Goal: Communication & Community: Share content

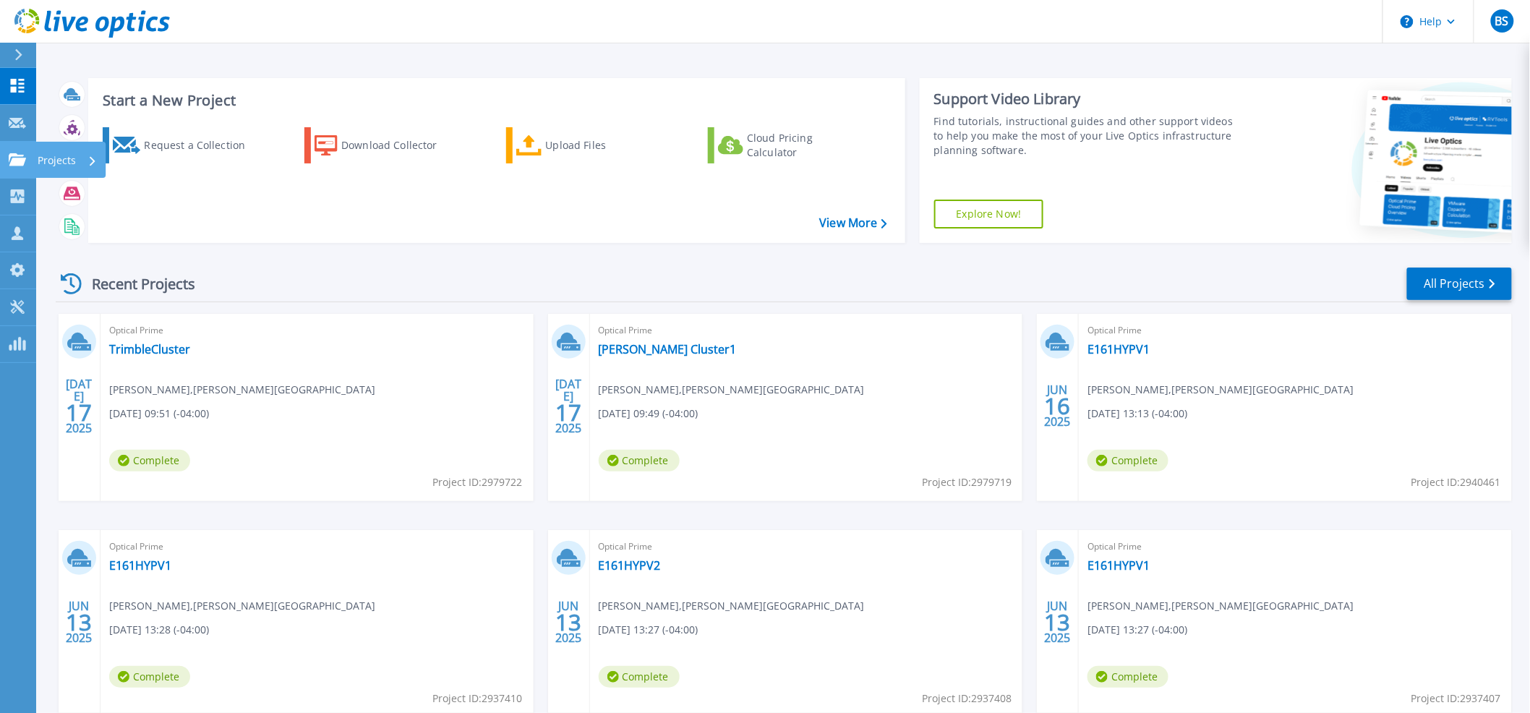
click at [24, 164] on icon at bounding box center [17, 159] width 17 height 12
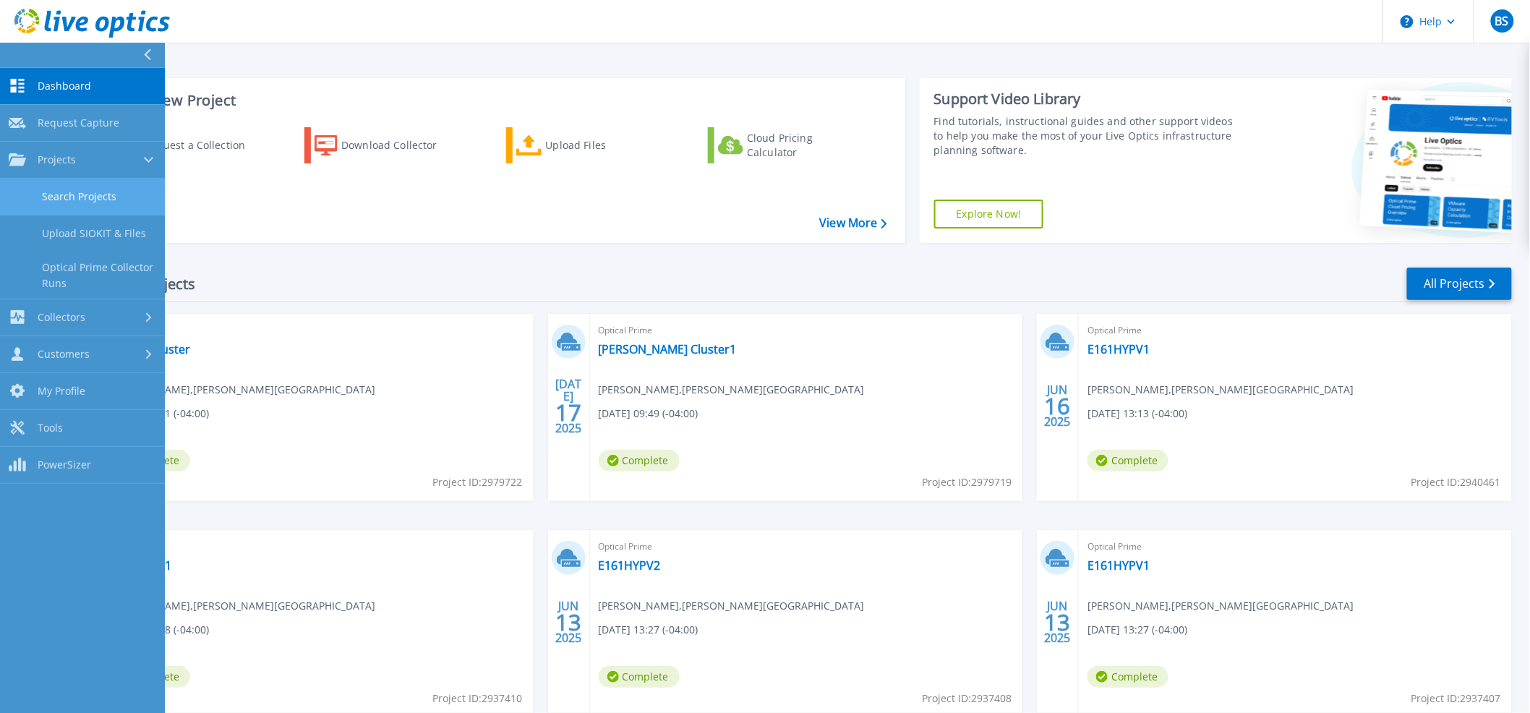
click at [43, 197] on link "Search Projects" at bounding box center [82, 197] width 165 height 37
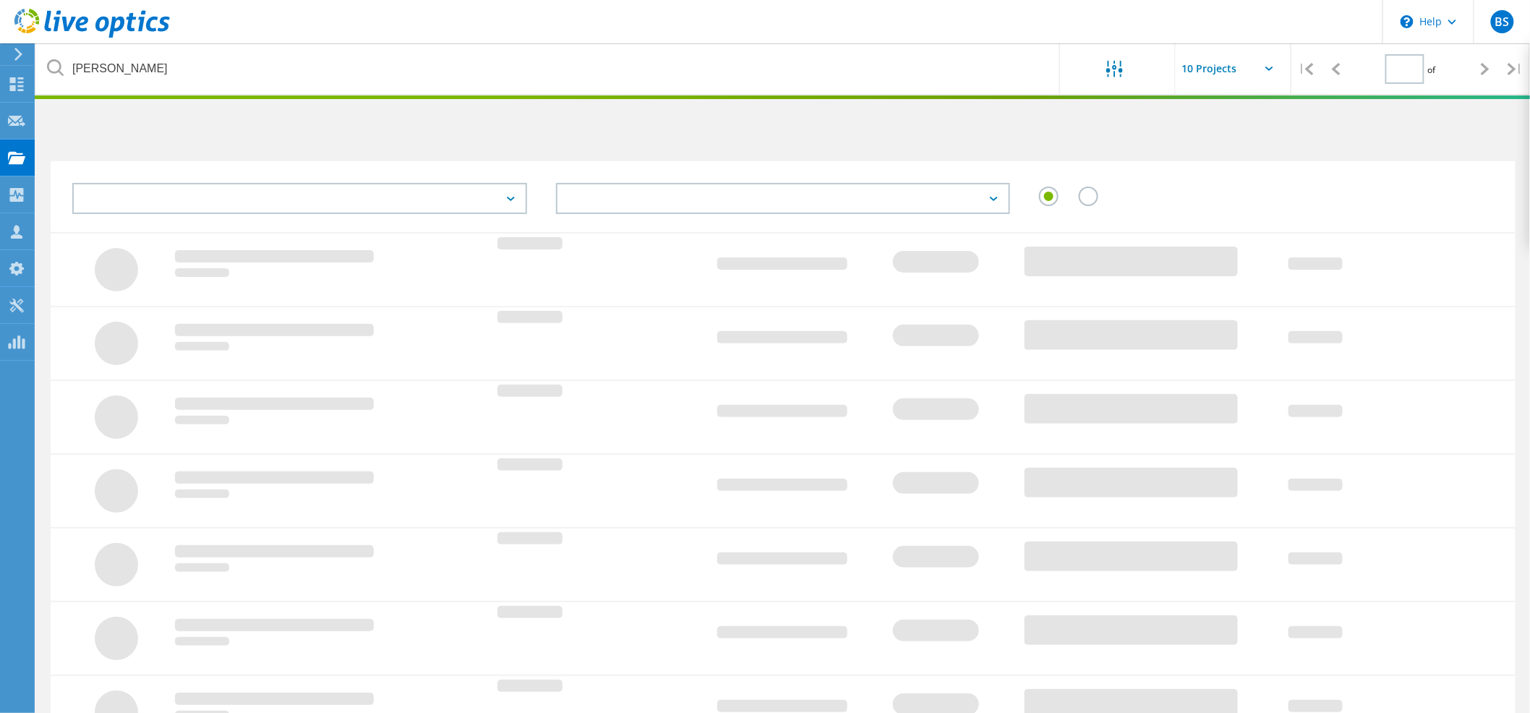
type input "1"
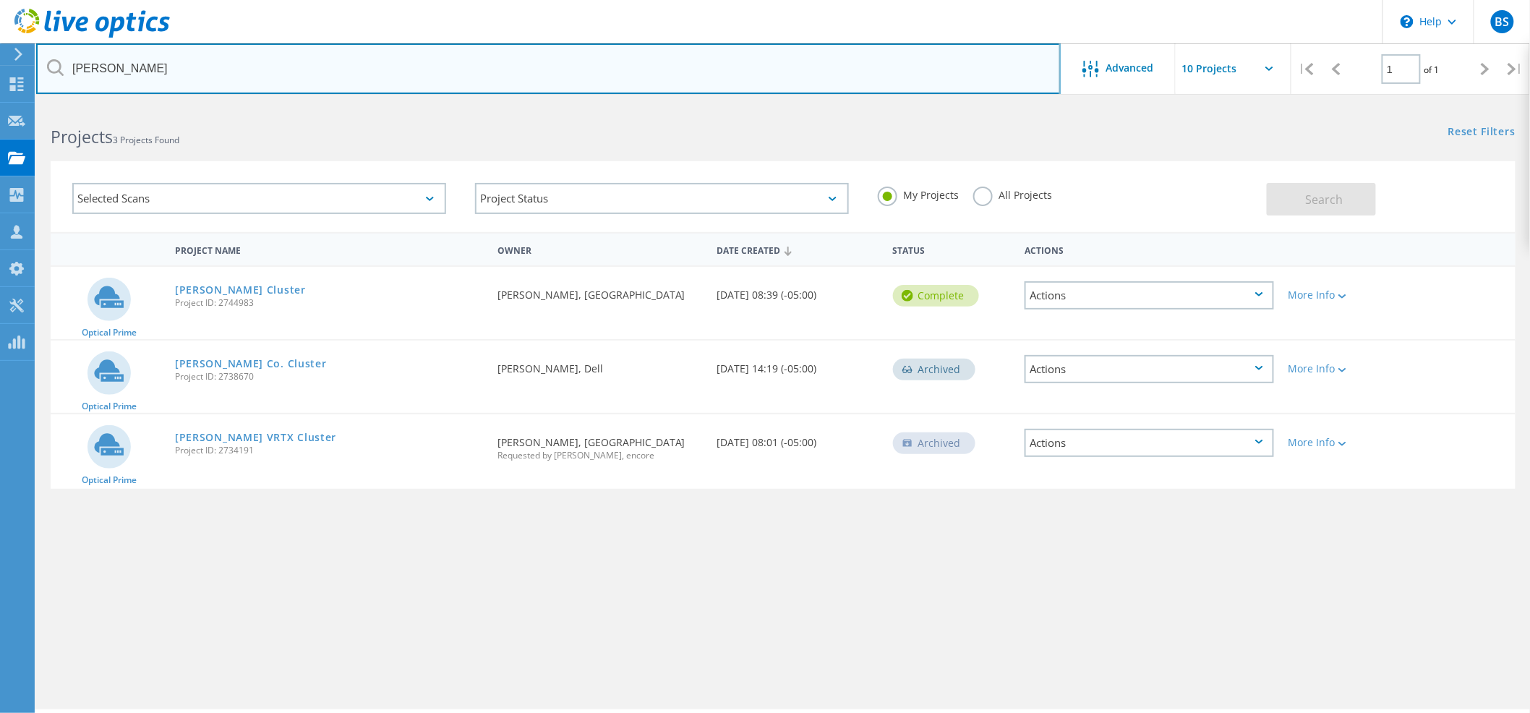
click at [179, 75] on input "campbell" at bounding box center [548, 68] width 1025 height 51
click at [179, 74] on input "campbell" at bounding box center [548, 68] width 1025 height 51
type input "jefferson"
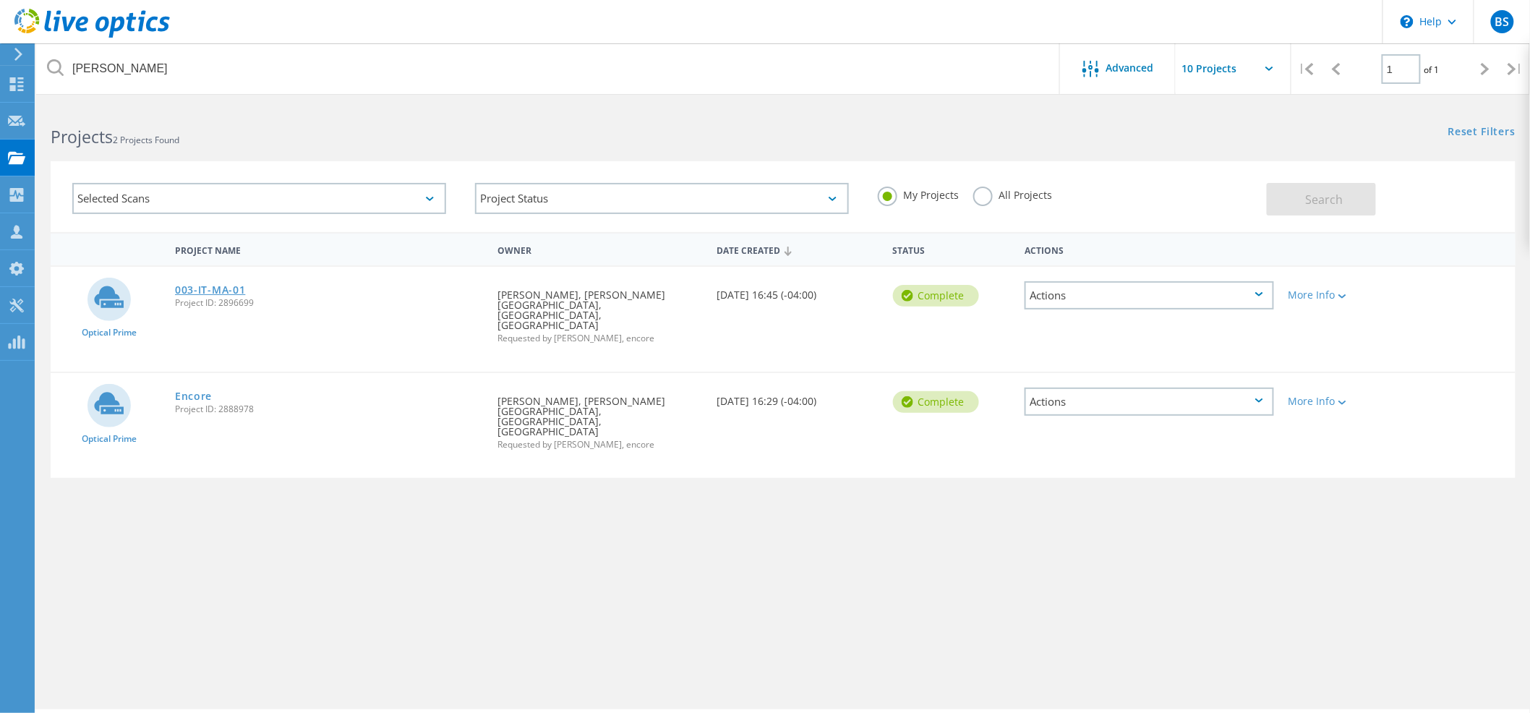
click at [197, 287] on link "003-IT-MA-01" at bounding box center [210, 290] width 70 height 10
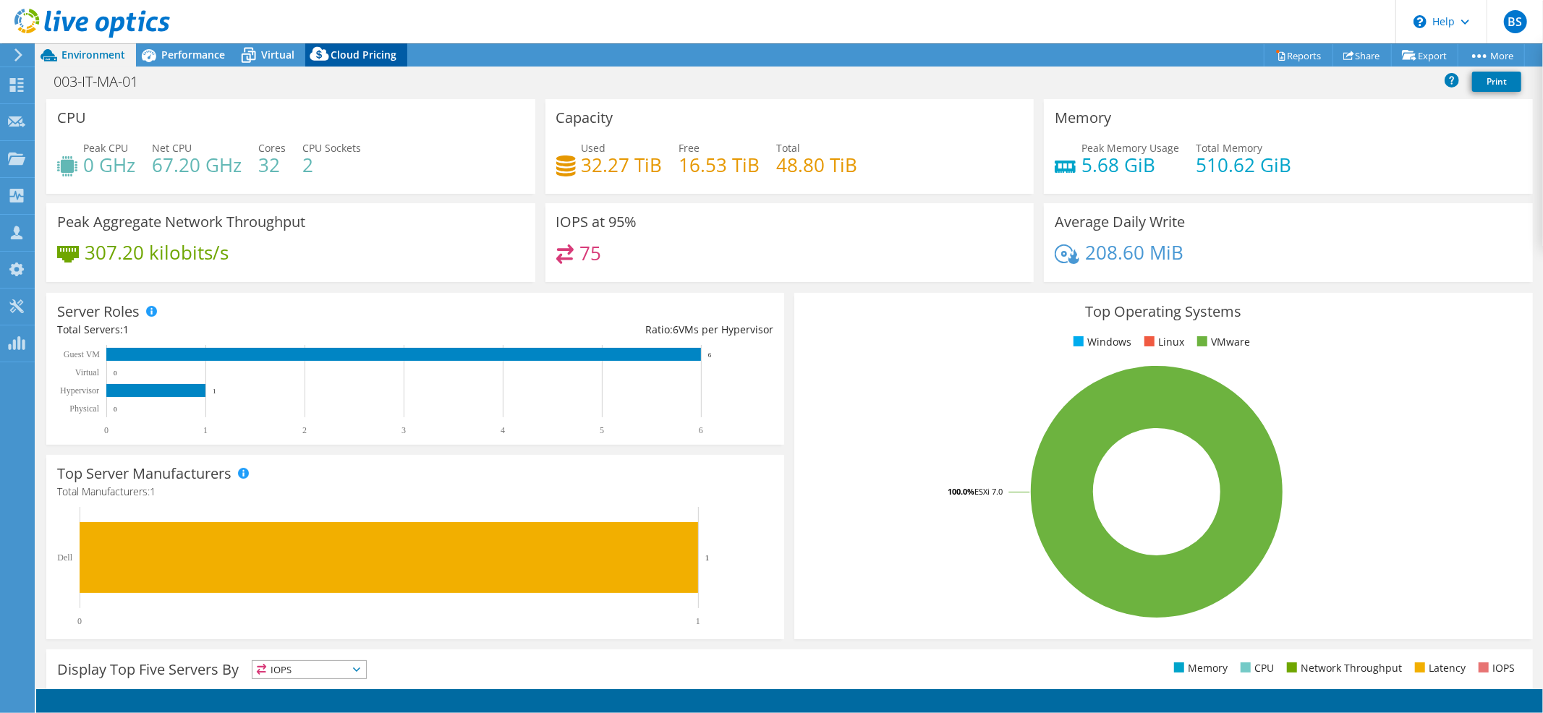
select select "USD"
click at [209, 53] on span "Performance" at bounding box center [193, 55] width 64 height 14
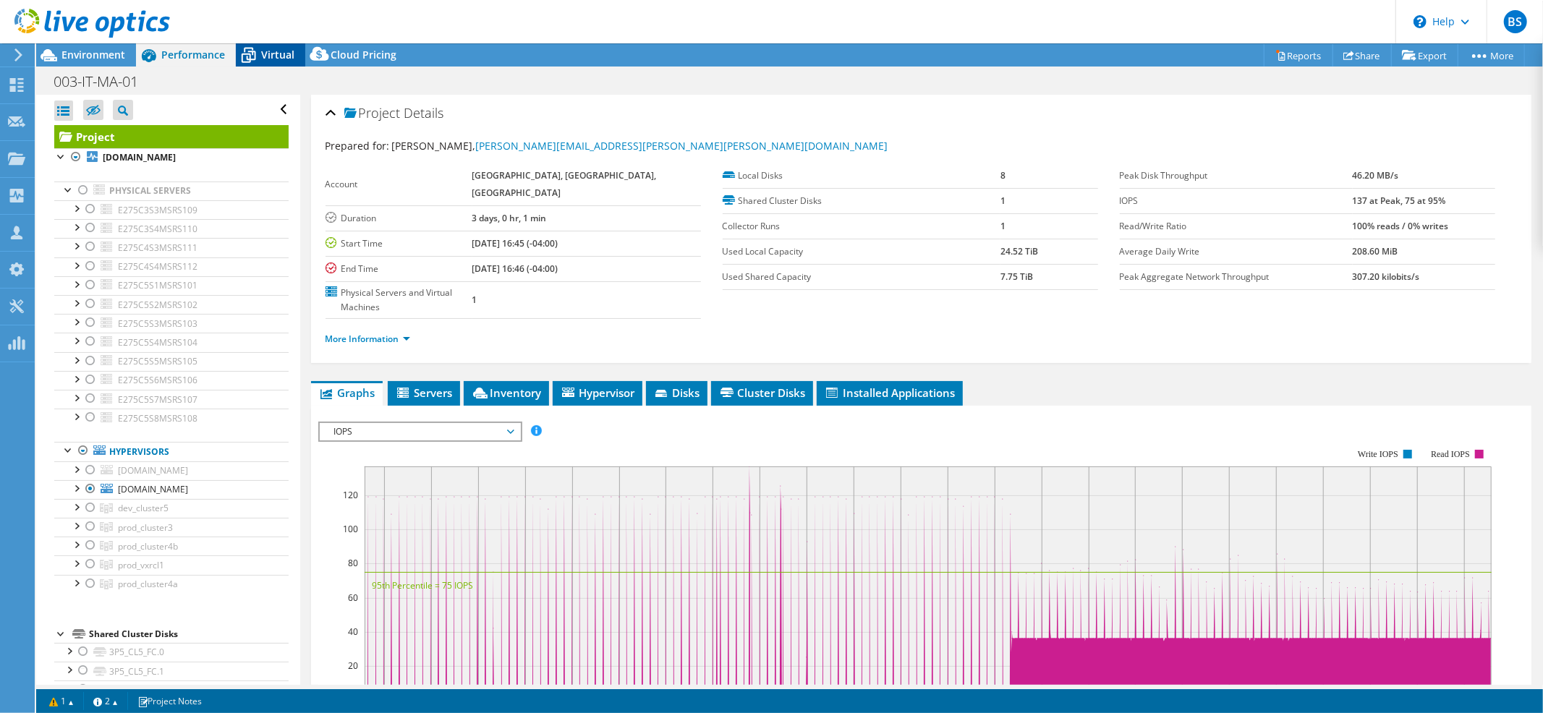
click at [274, 50] on span "Virtual" at bounding box center [277, 55] width 33 height 14
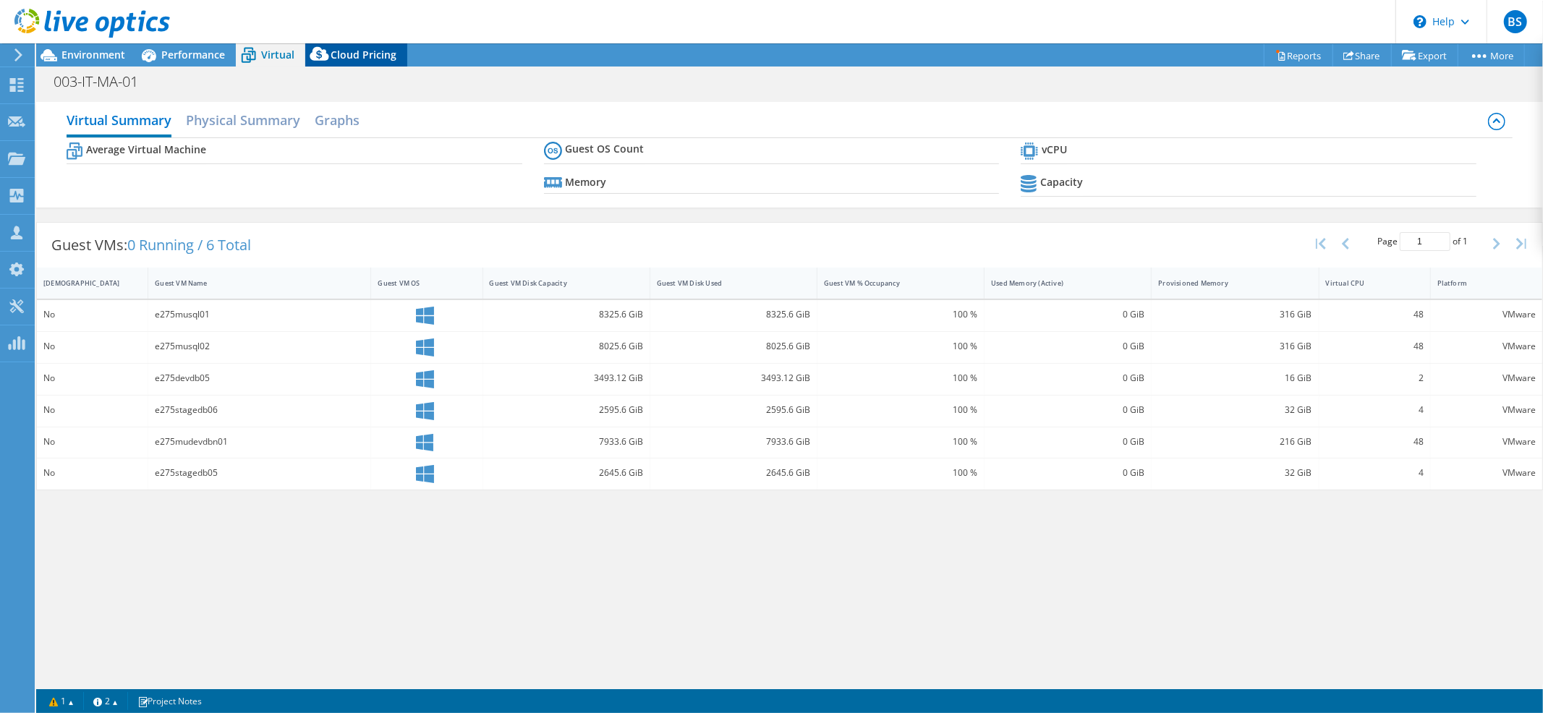
click at [359, 52] on span "Cloud Pricing" at bounding box center [364, 55] width 66 height 14
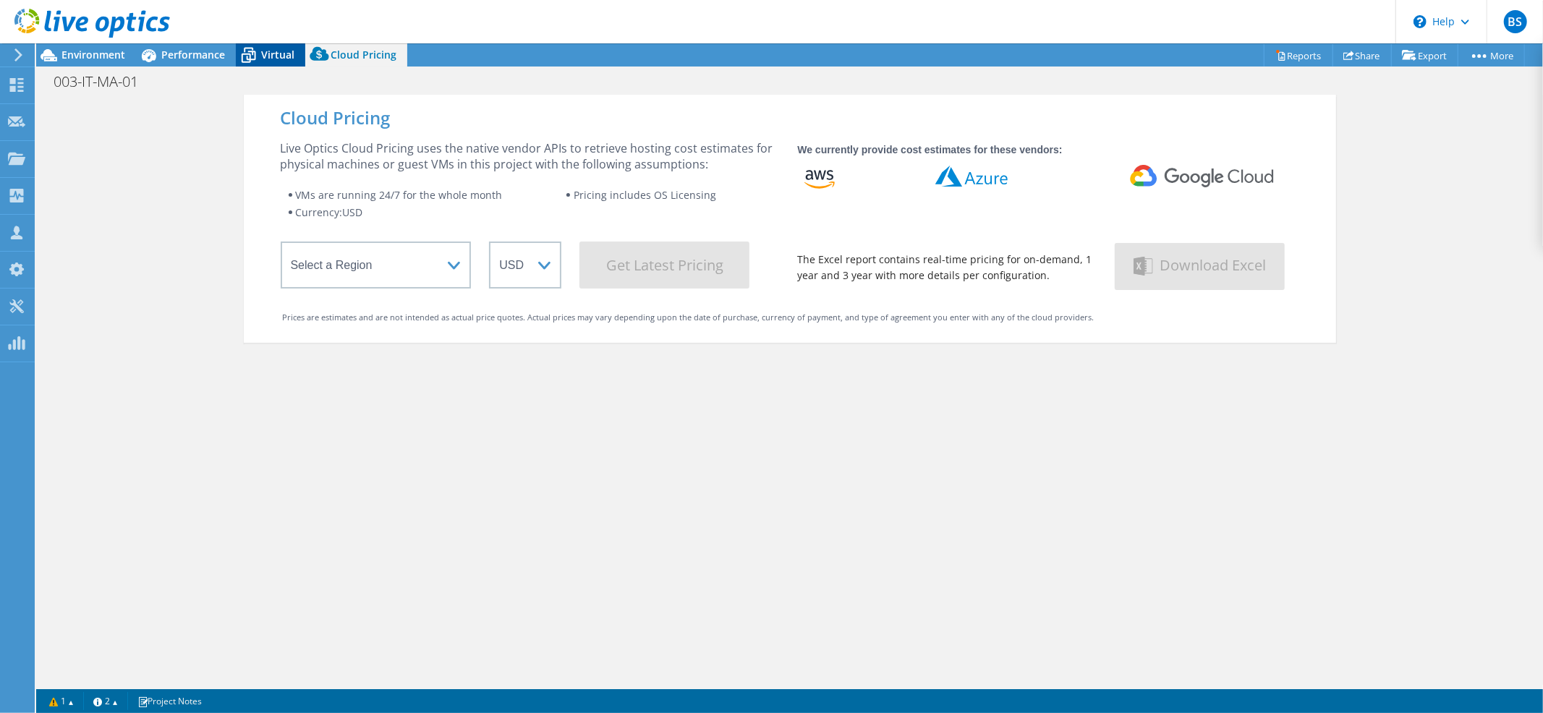
click at [242, 55] on icon at bounding box center [249, 57] width 14 height 12
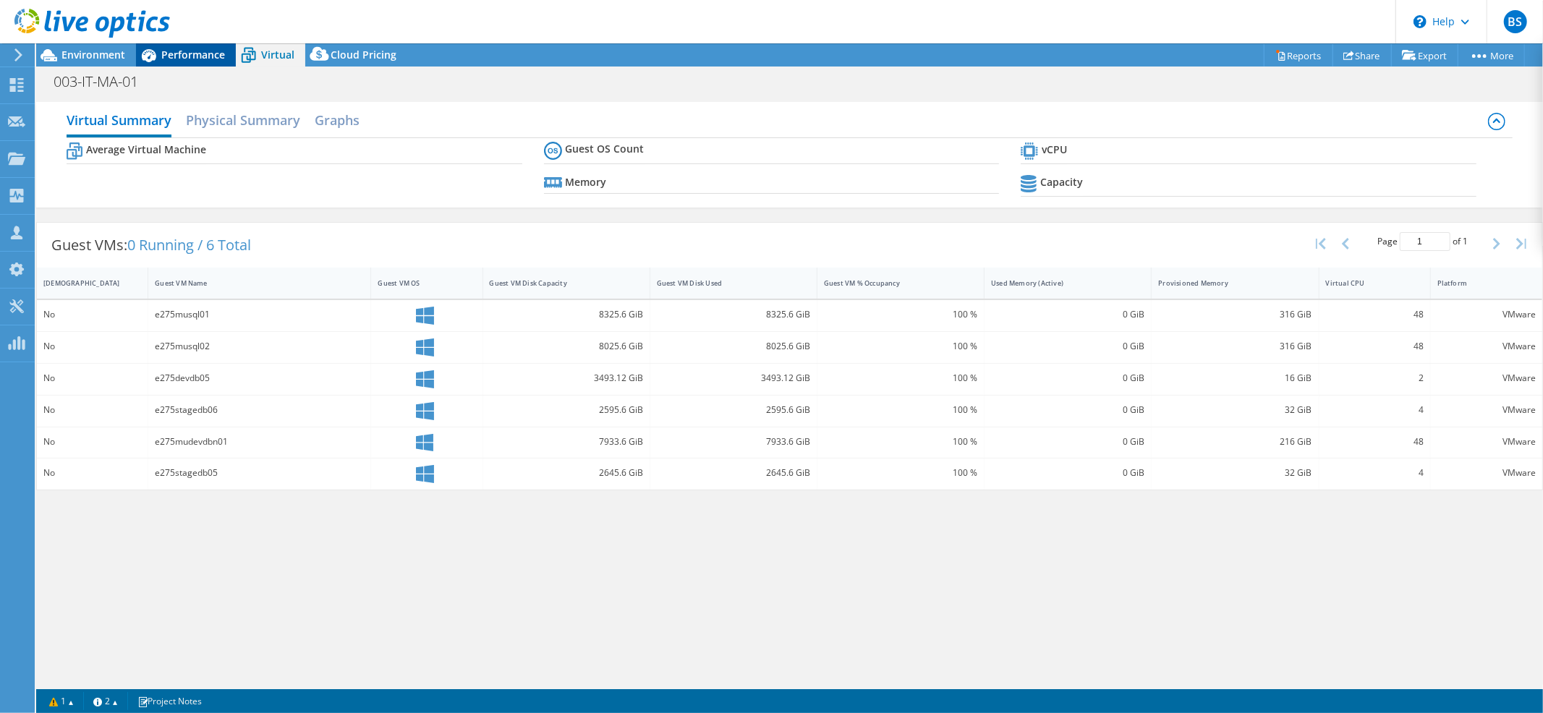
click at [183, 51] on span "Performance" at bounding box center [193, 55] width 64 height 14
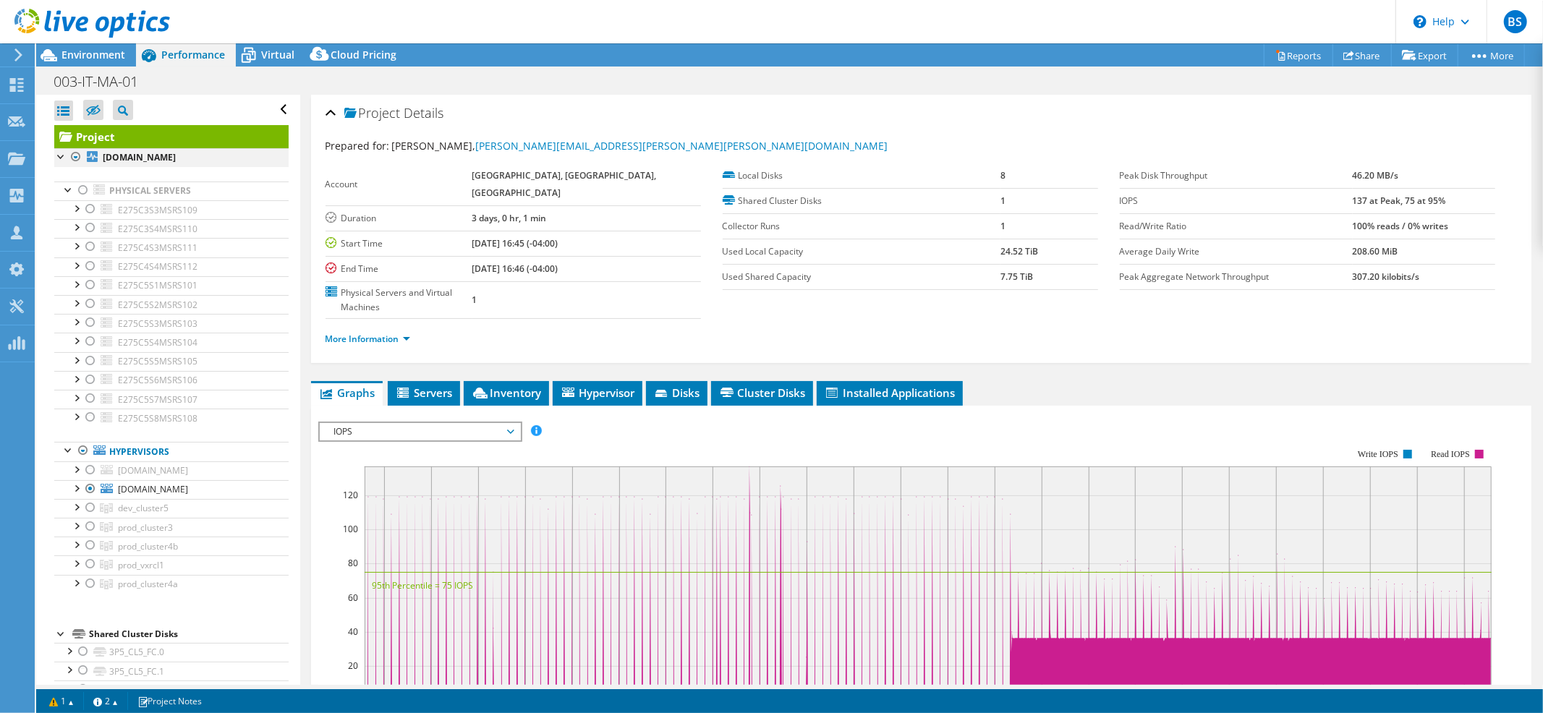
click at [72, 157] on div at bounding box center [76, 156] width 14 height 17
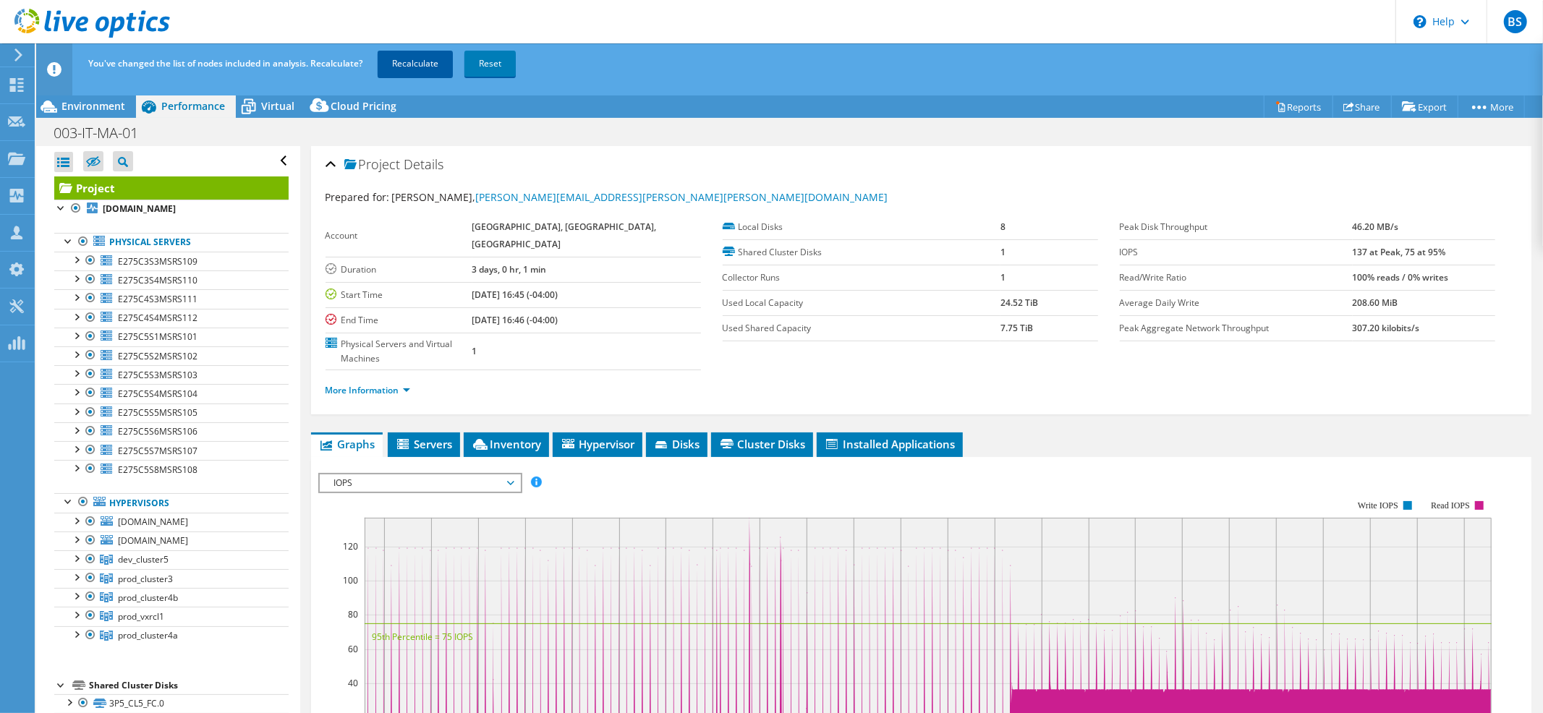
click at [388, 61] on link "Recalculate" at bounding box center [415, 64] width 75 height 26
click at [89, 106] on span "Environment" at bounding box center [93, 106] width 64 height 14
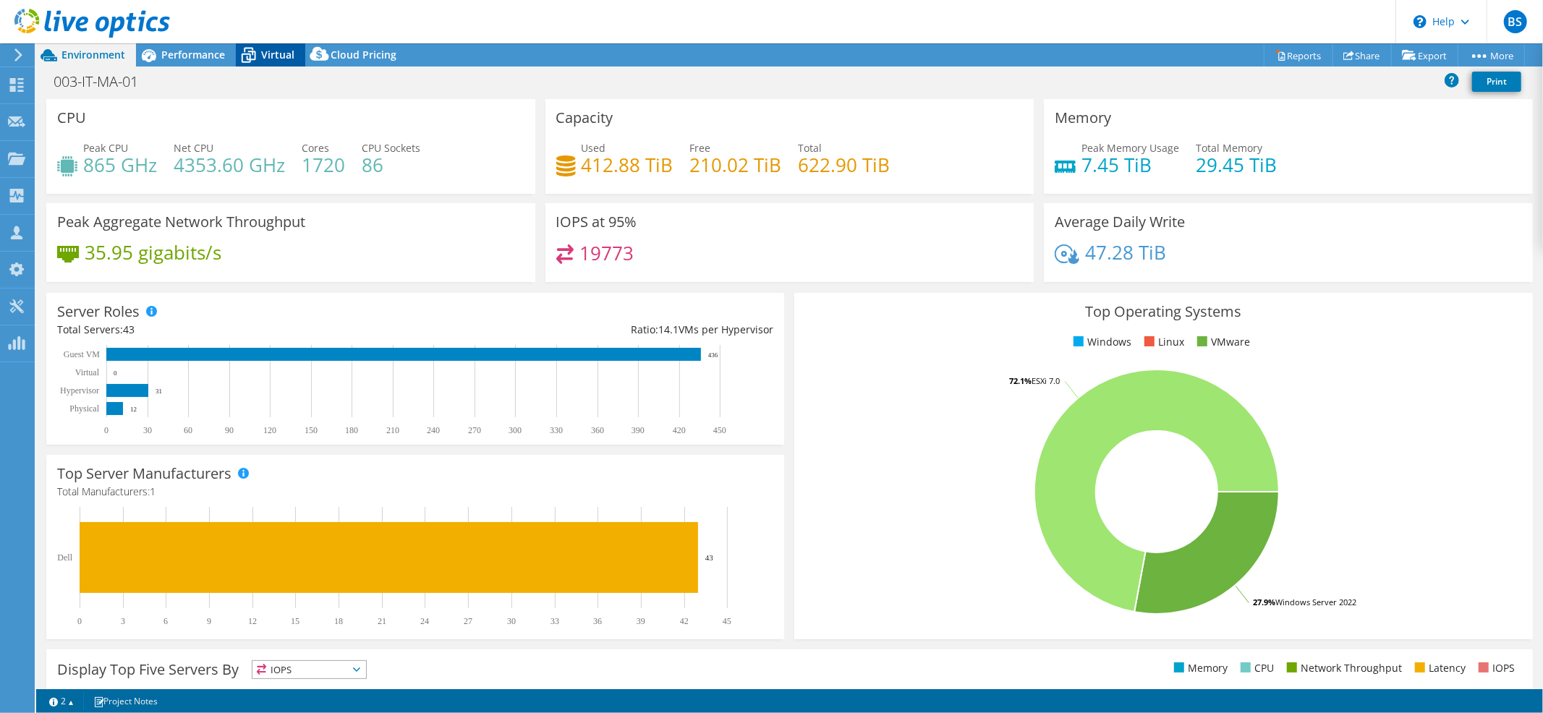
click at [291, 51] on span "Virtual" at bounding box center [277, 55] width 33 height 14
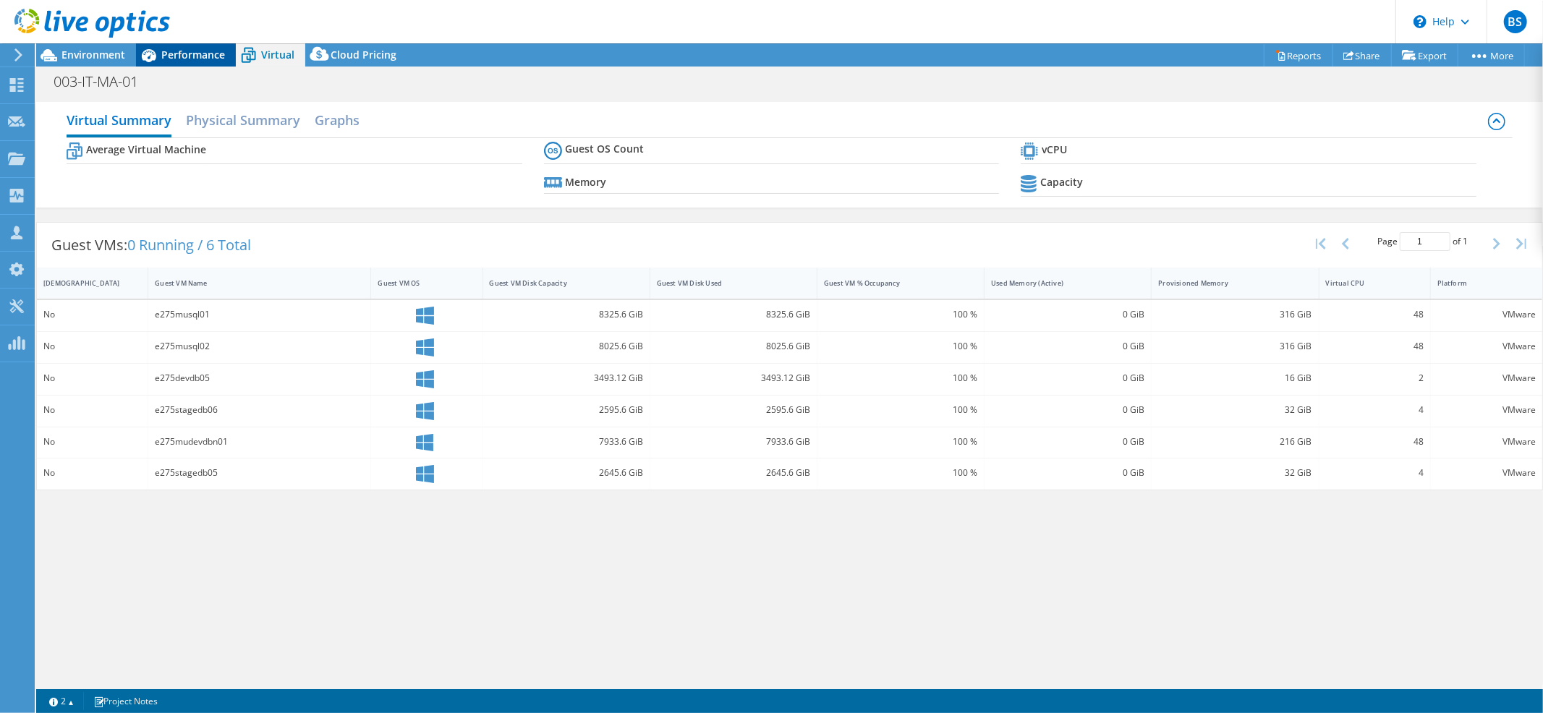
click at [198, 49] on span "Performance" at bounding box center [193, 55] width 64 height 14
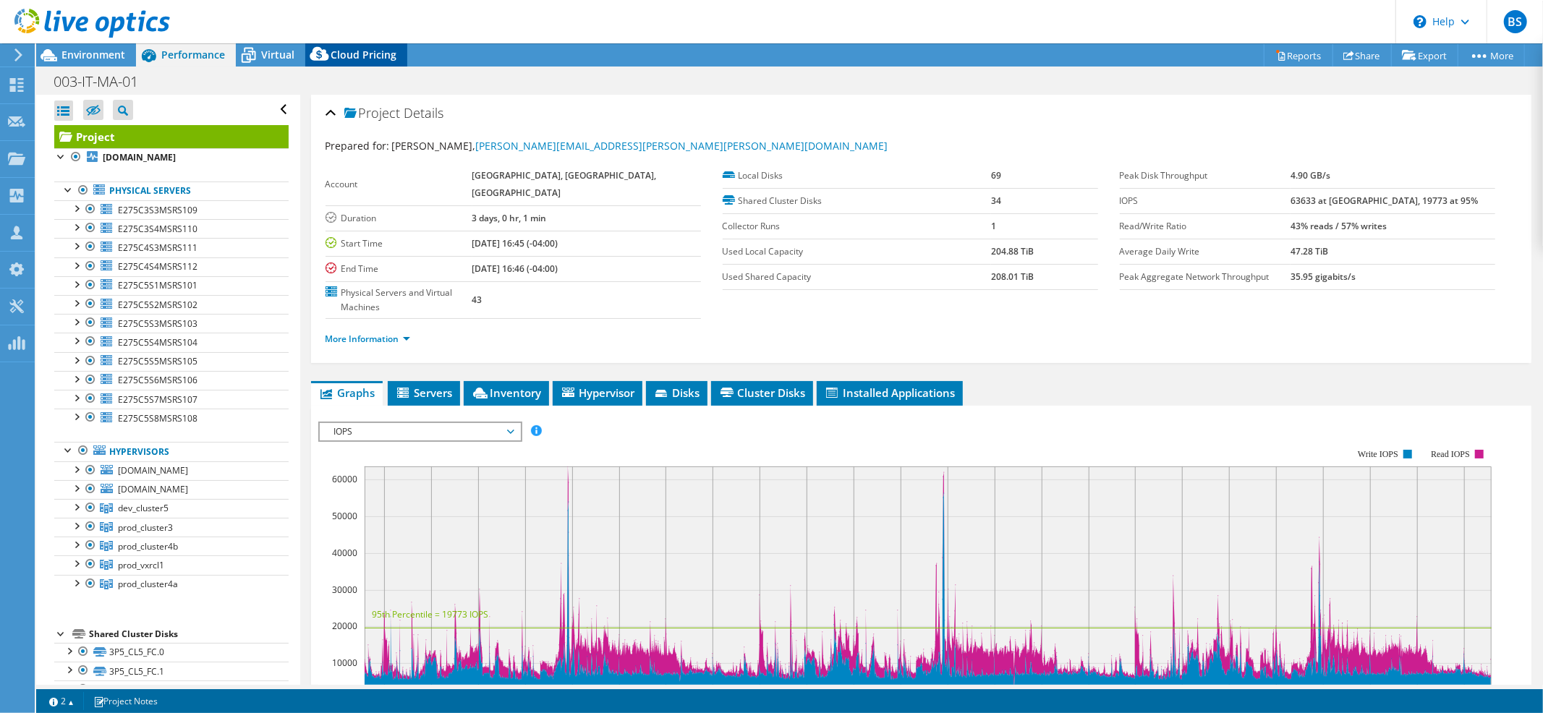
click at [310, 48] on icon at bounding box center [319, 57] width 29 height 29
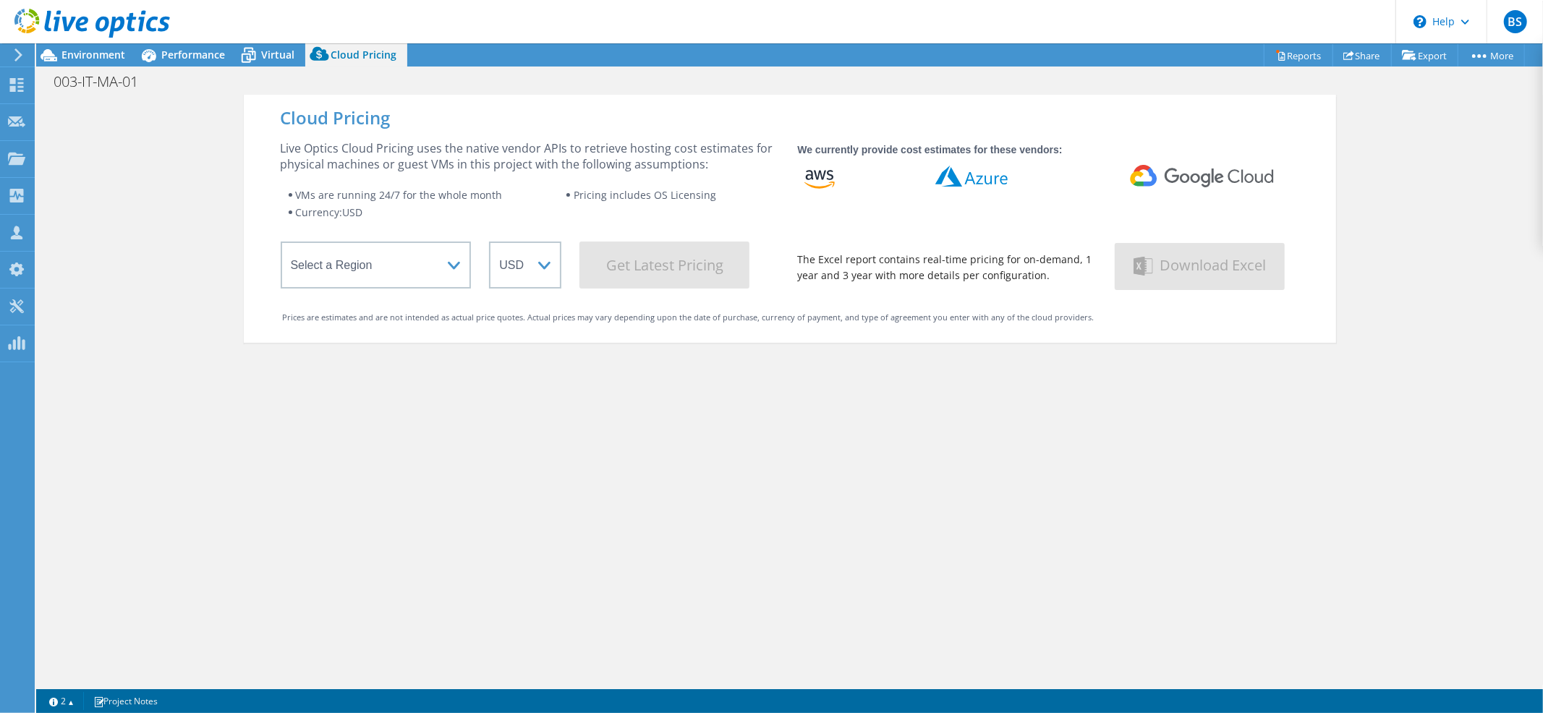
click at [245, 69] on div "003-IT-MA-01 Print" at bounding box center [789, 81] width 1507 height 27
click at [252, 54] on icon at bounding box center [248, 55] width 25 height 25
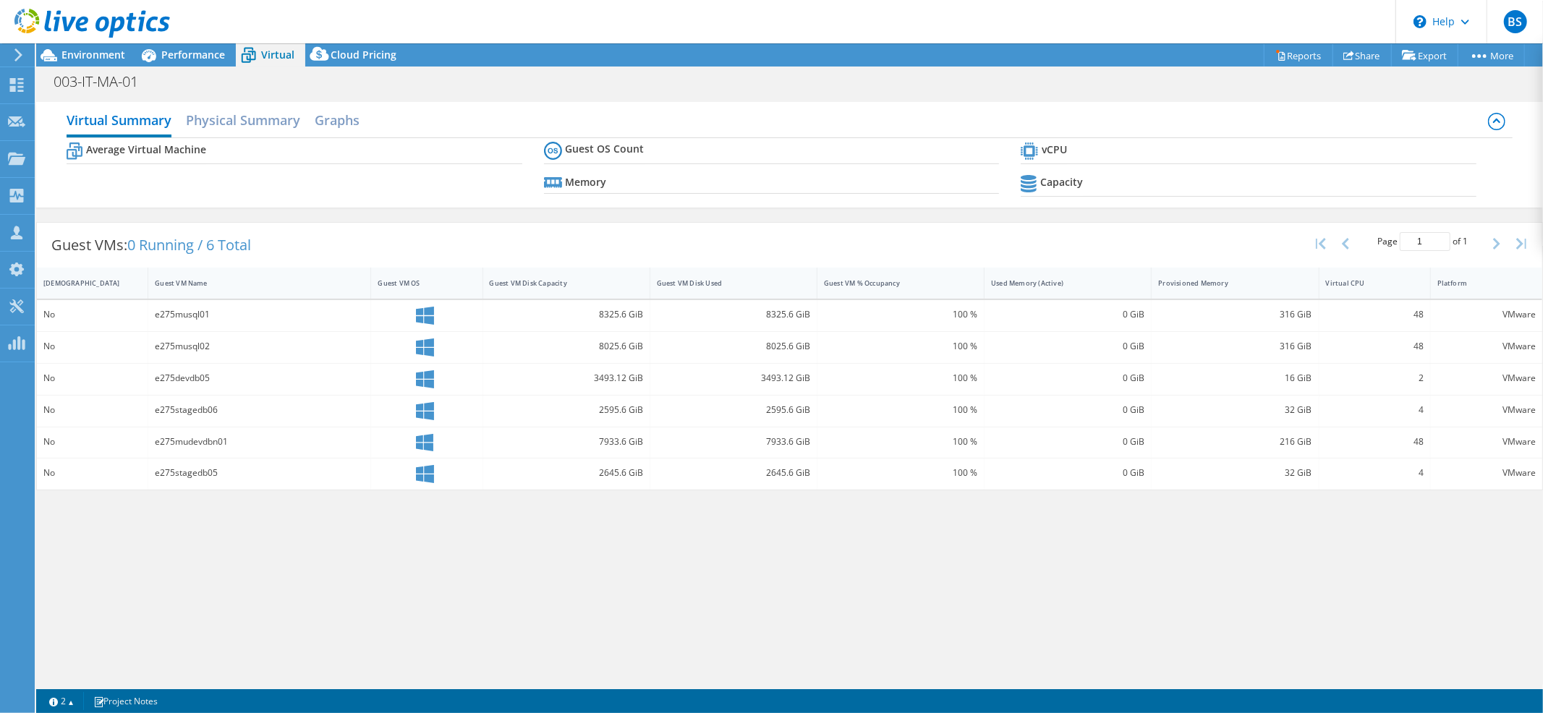
click at [93, 155] on b "Average Virtual Machine" at bounding box center [146, 149] width 120 height 14
click at [231, 123] on h2 "Physical Summary" at bounding box center [243, 122] width 114 height 32
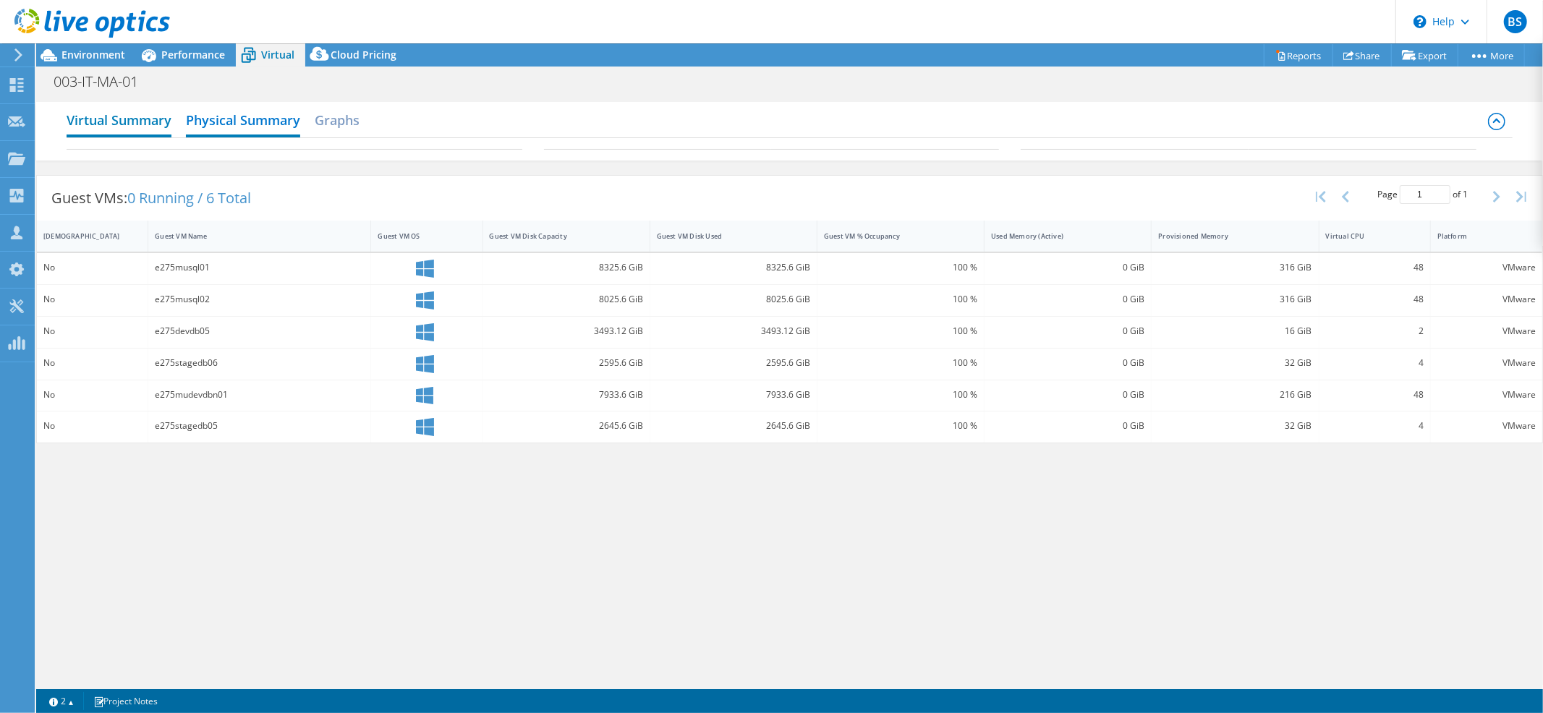
click at [138, 119] on h2 "Virtual Summary" at bounding box center [119, 122] width 105 height 32
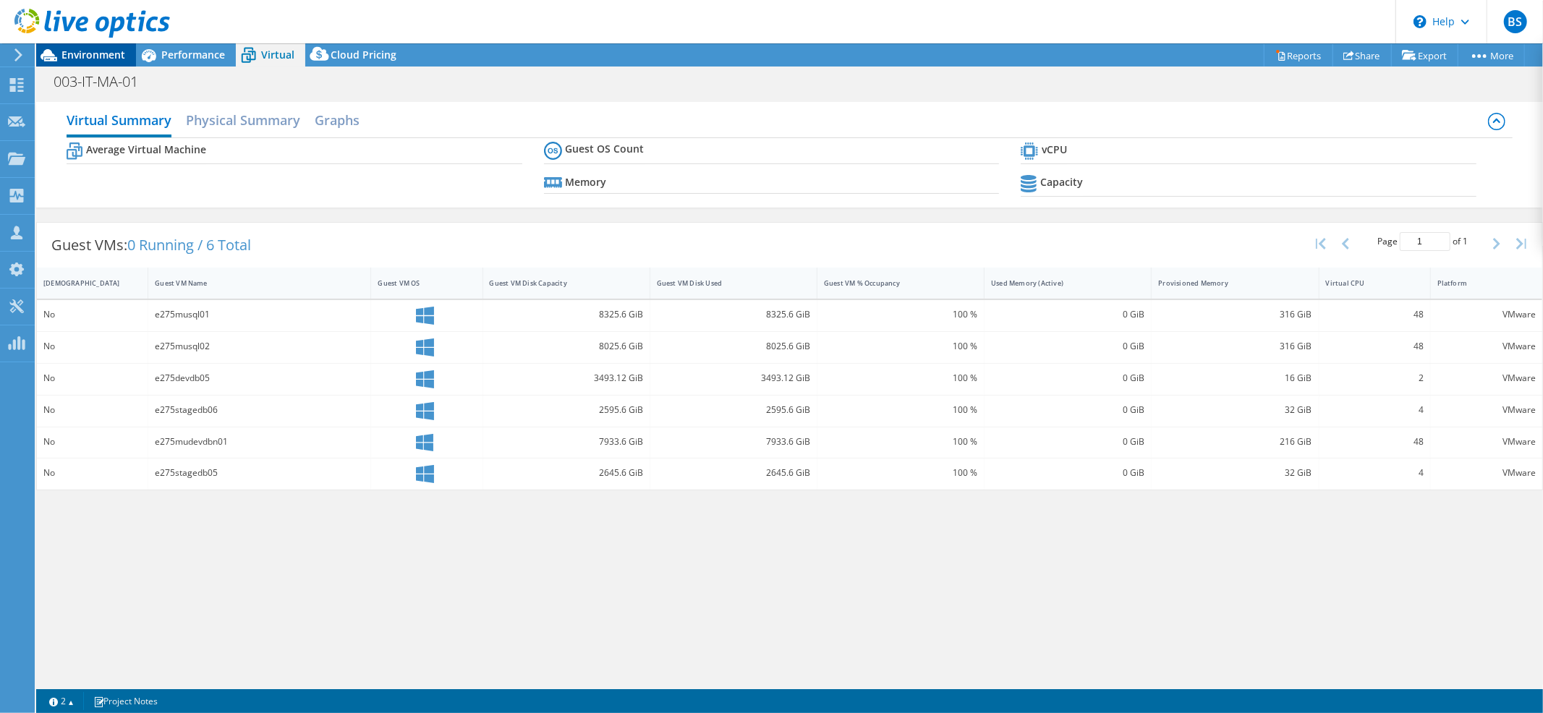
click at [90, 54] on span "Environment" at bounding box center [93, 55] width 64 height 14
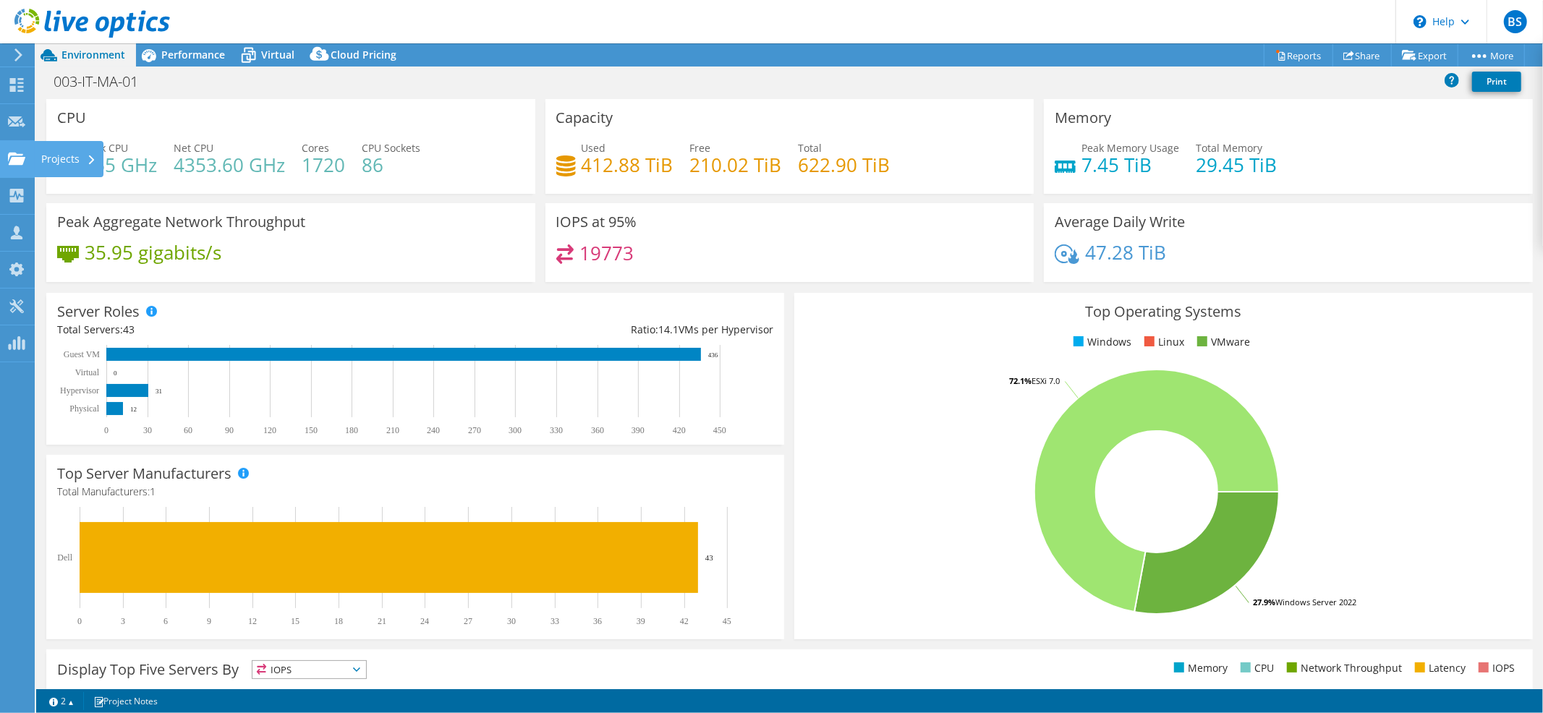
click at [24, 165] on div at bounding box center [16, 161] width 17 height 16
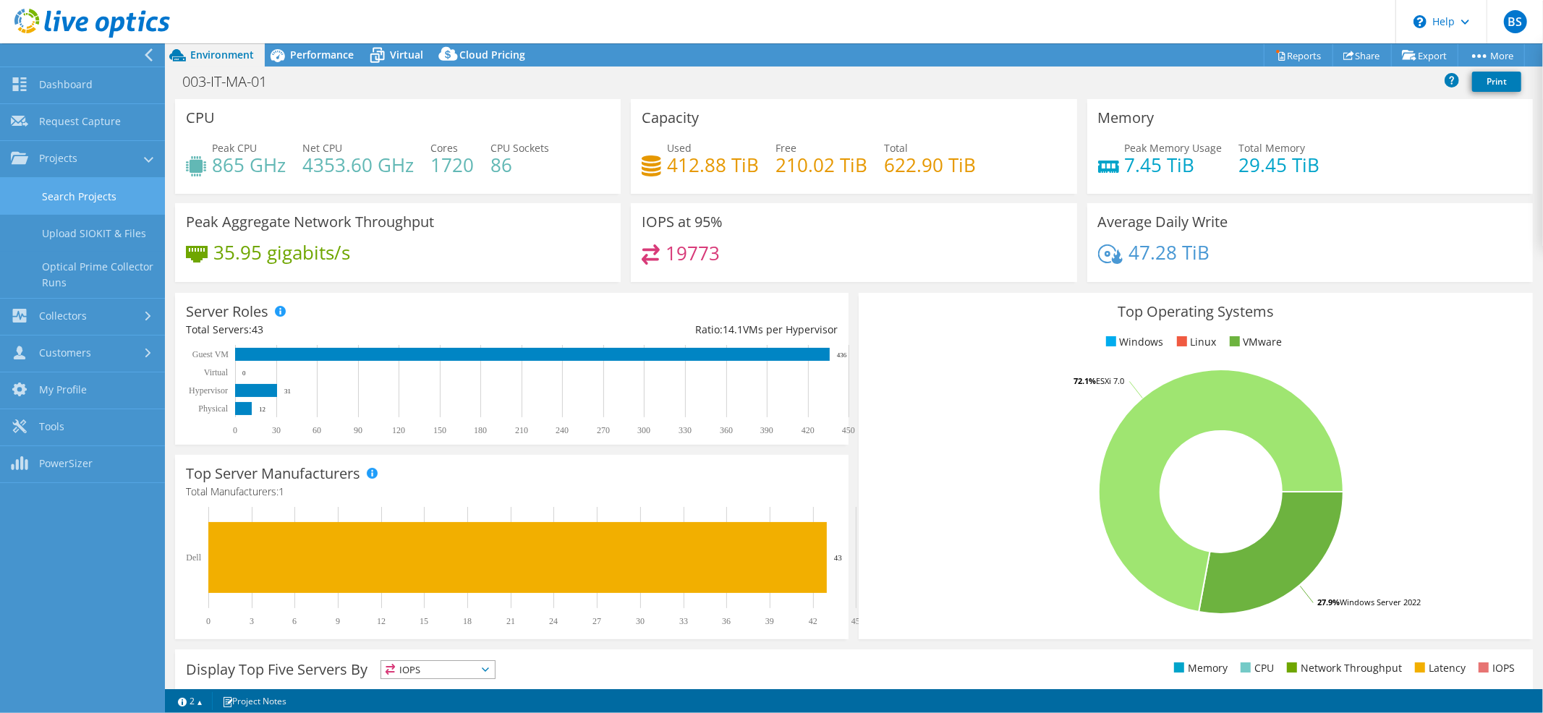
click at [54, 190] on link "Search Projects" at bounding box center [82, 196] width 165 height 37
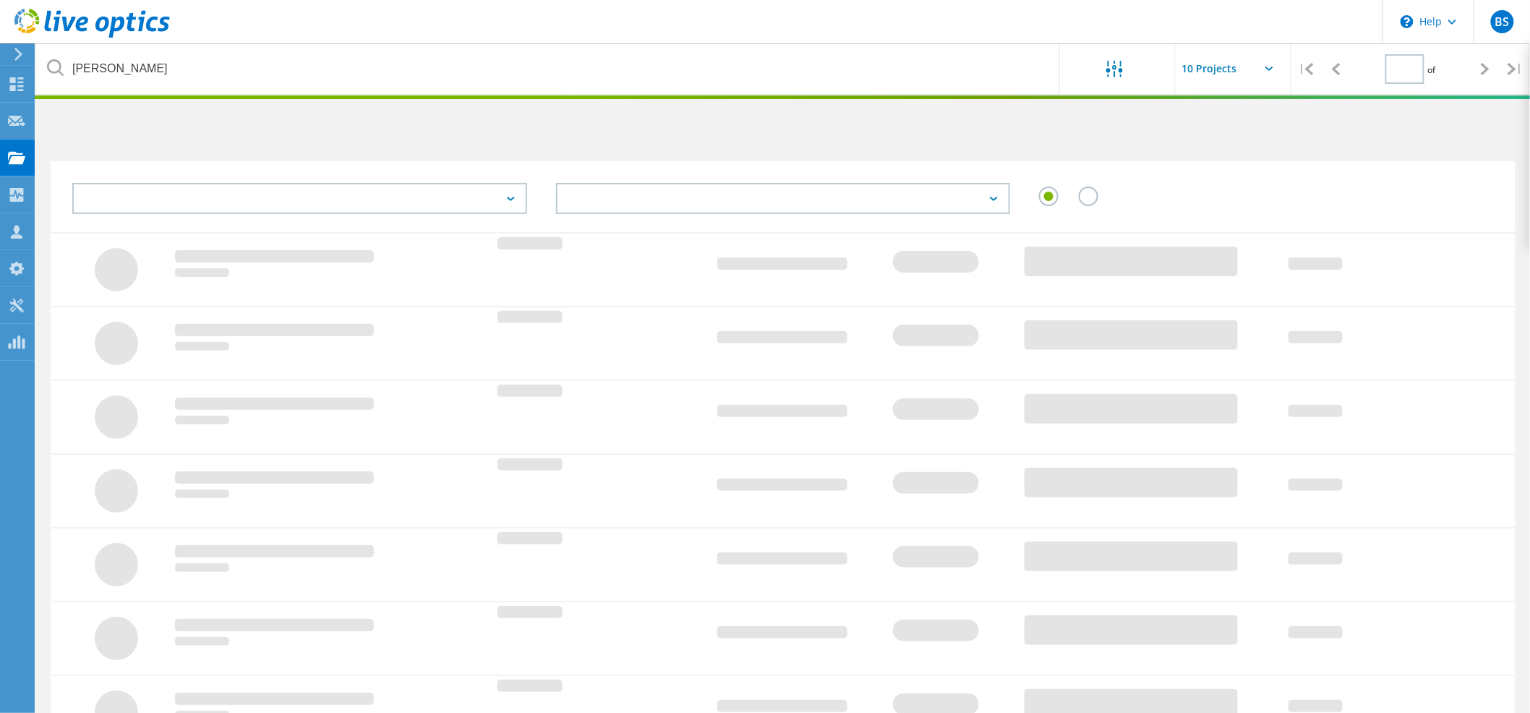
type input "1"
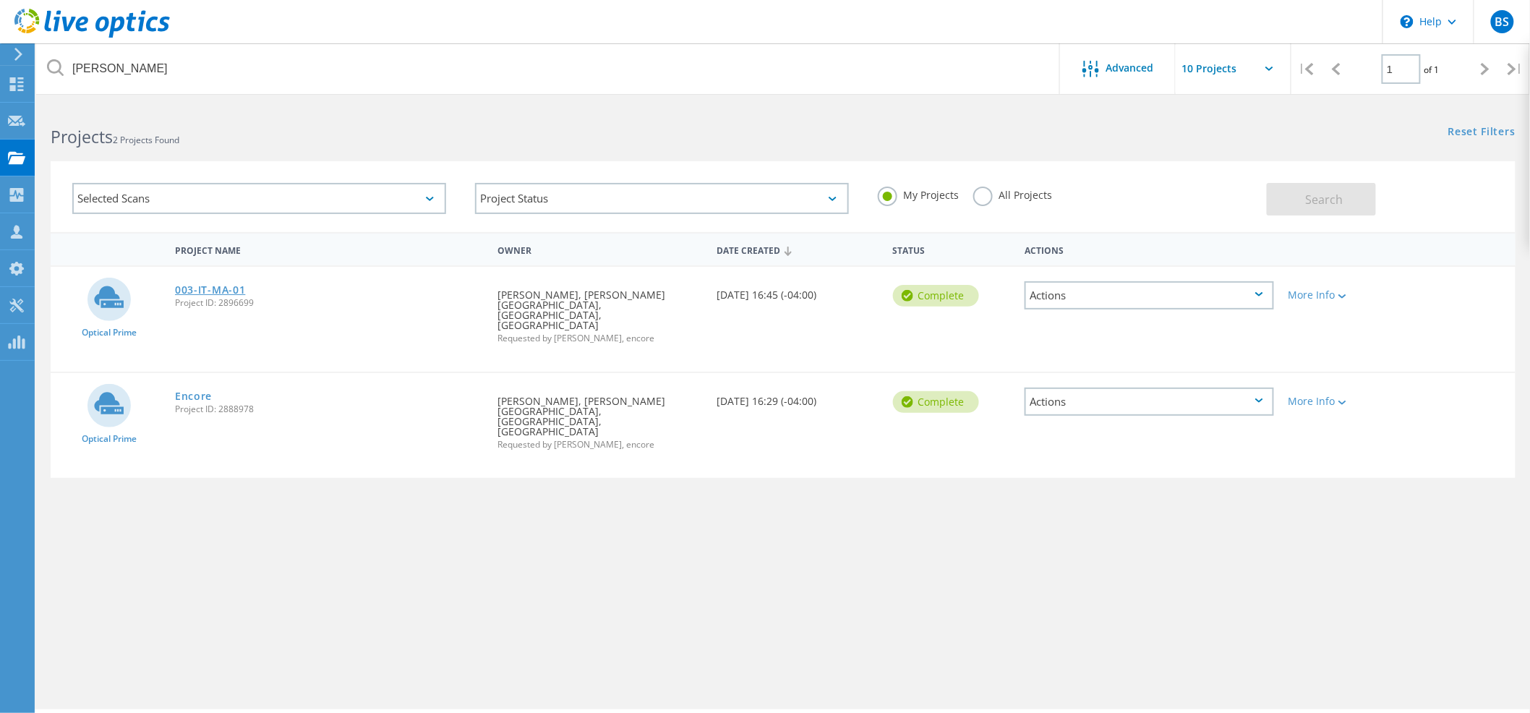
click at [216, 288] on link "003-IT-MA-01" at bounding box center [210, 290] width 70 height 10
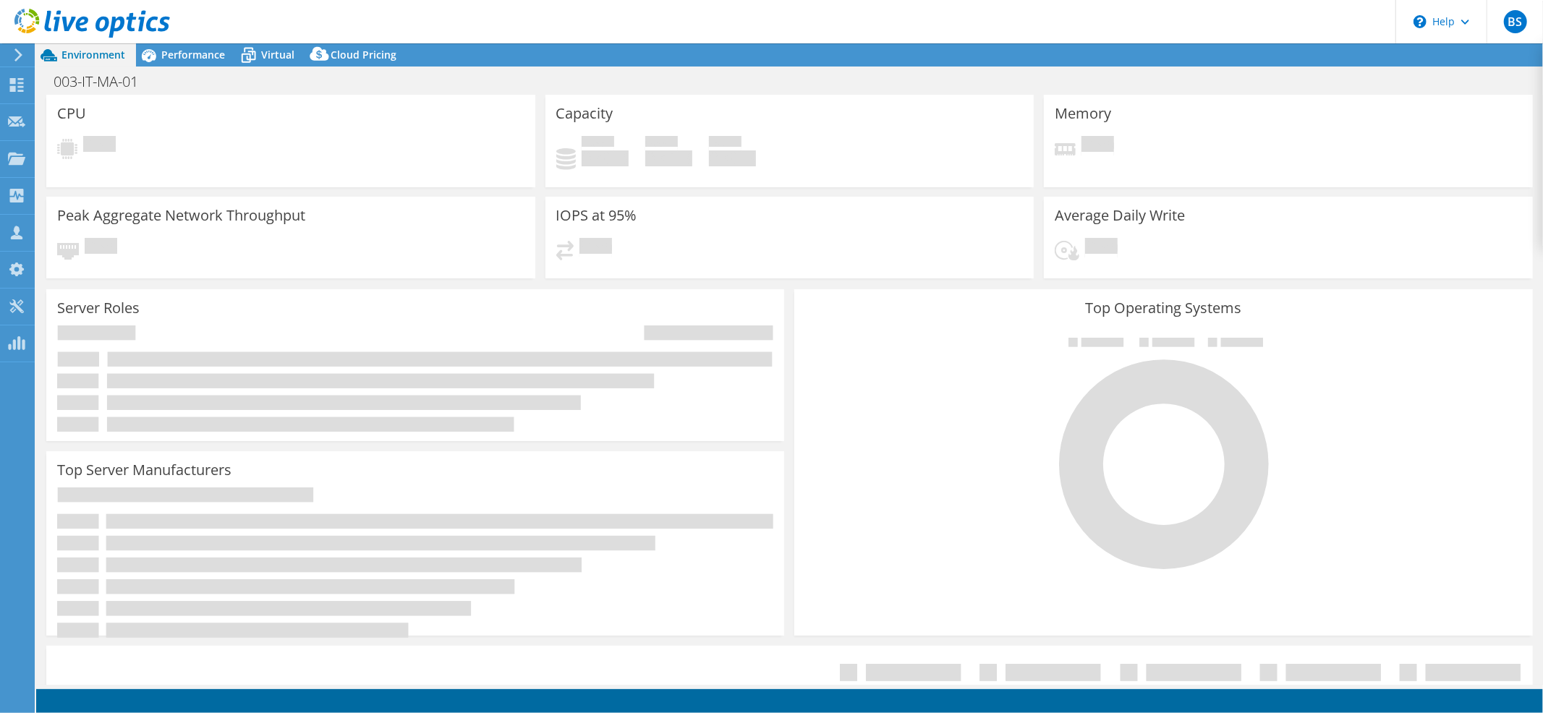
select select "USD"
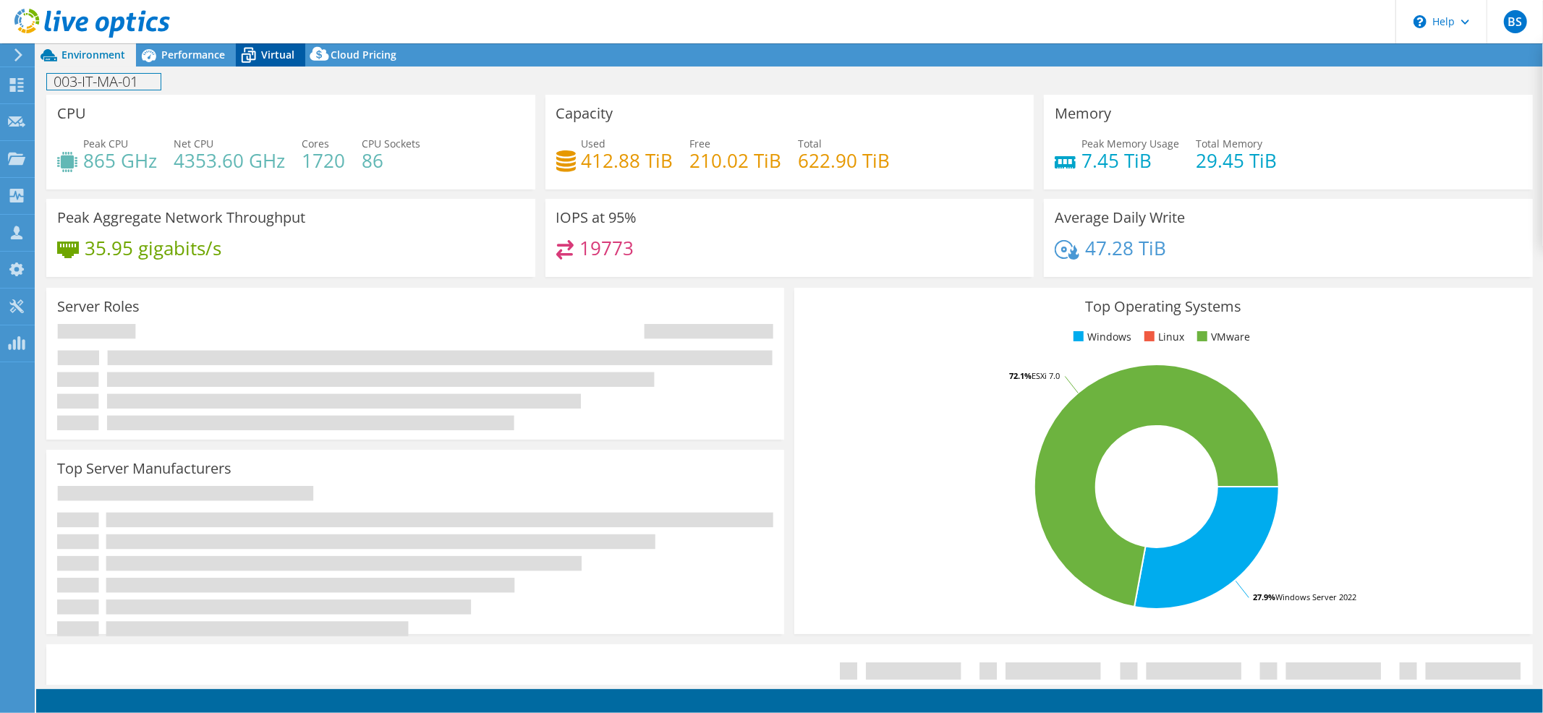
click at [268, 66] on div "Environment Performance Virtual Upgrades" at bounding box center [789, 378] width 1507 height 670
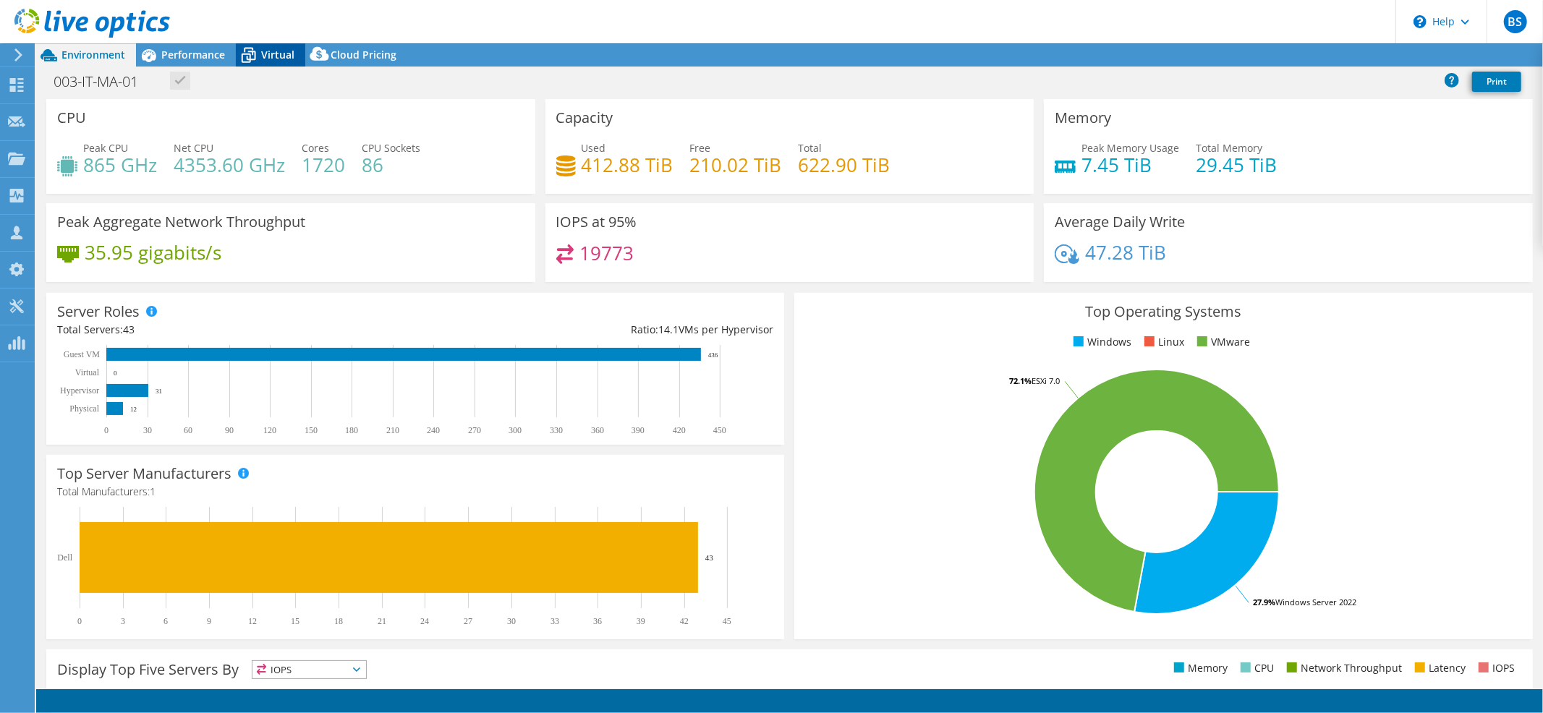
click at [267, 59] on span "Virtual" at bounding box center [277, 55] width 33 height 14
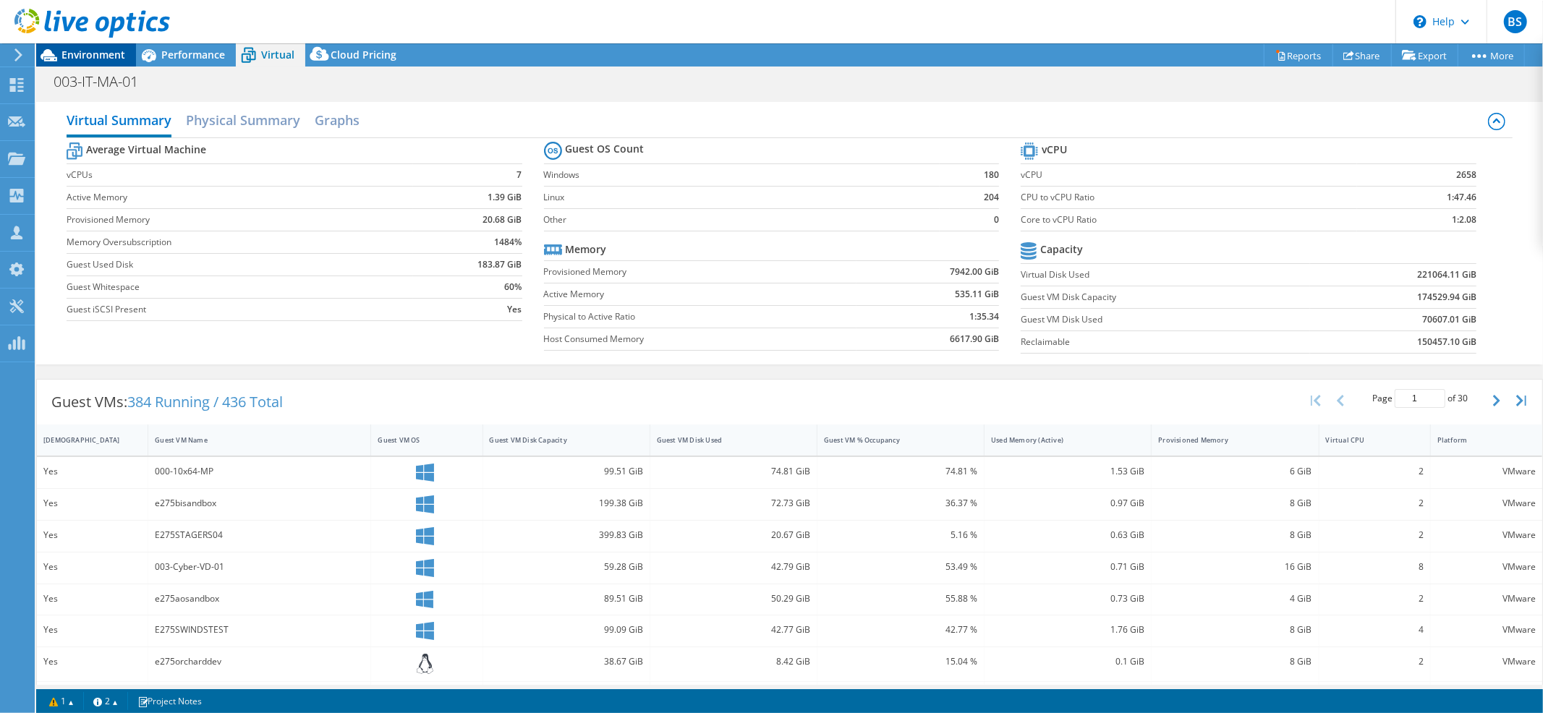
click at [98, 48] on span "Environment" at bounding box center [93, 55] width 64 height 14
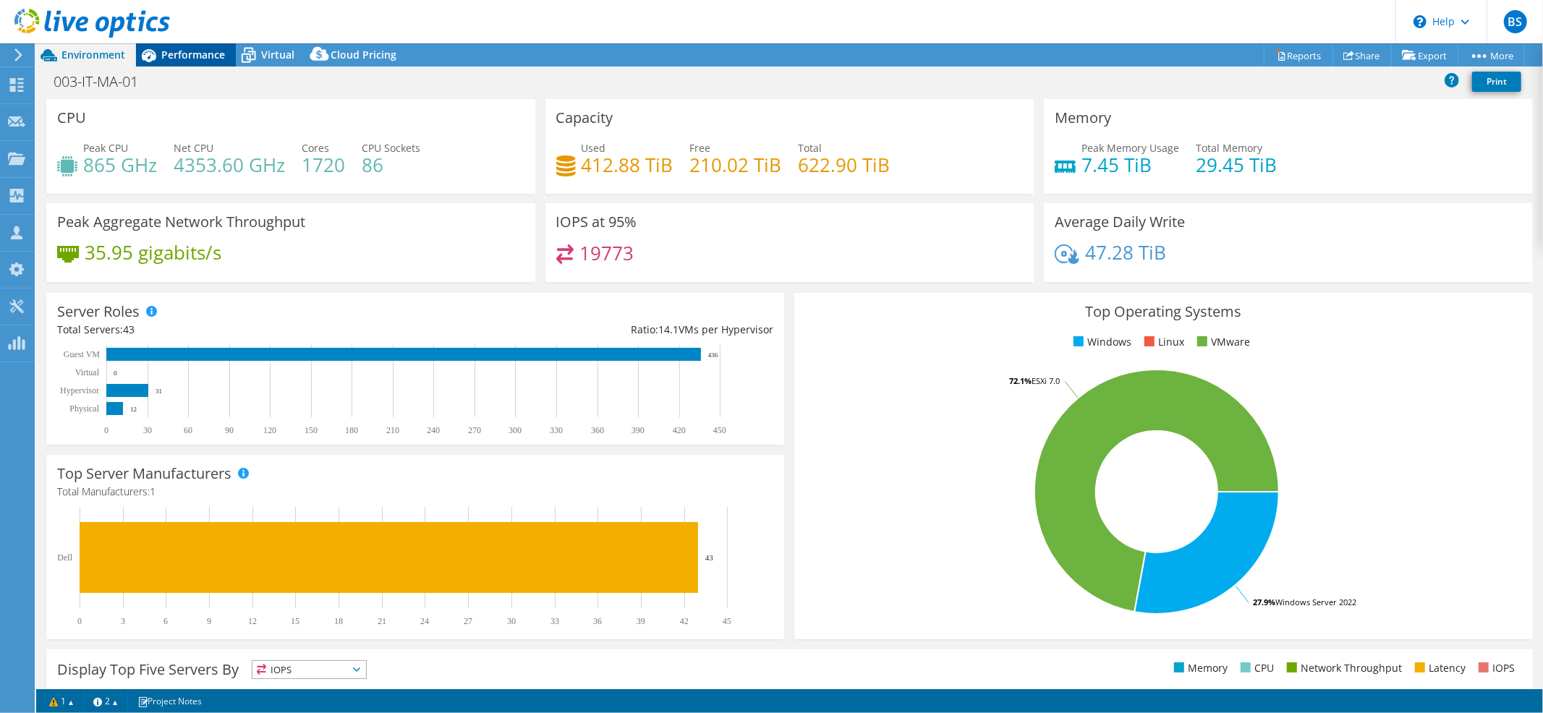
click at [209, 52] on span "Performance" at bounding box center [193, 55] width 64 height 14
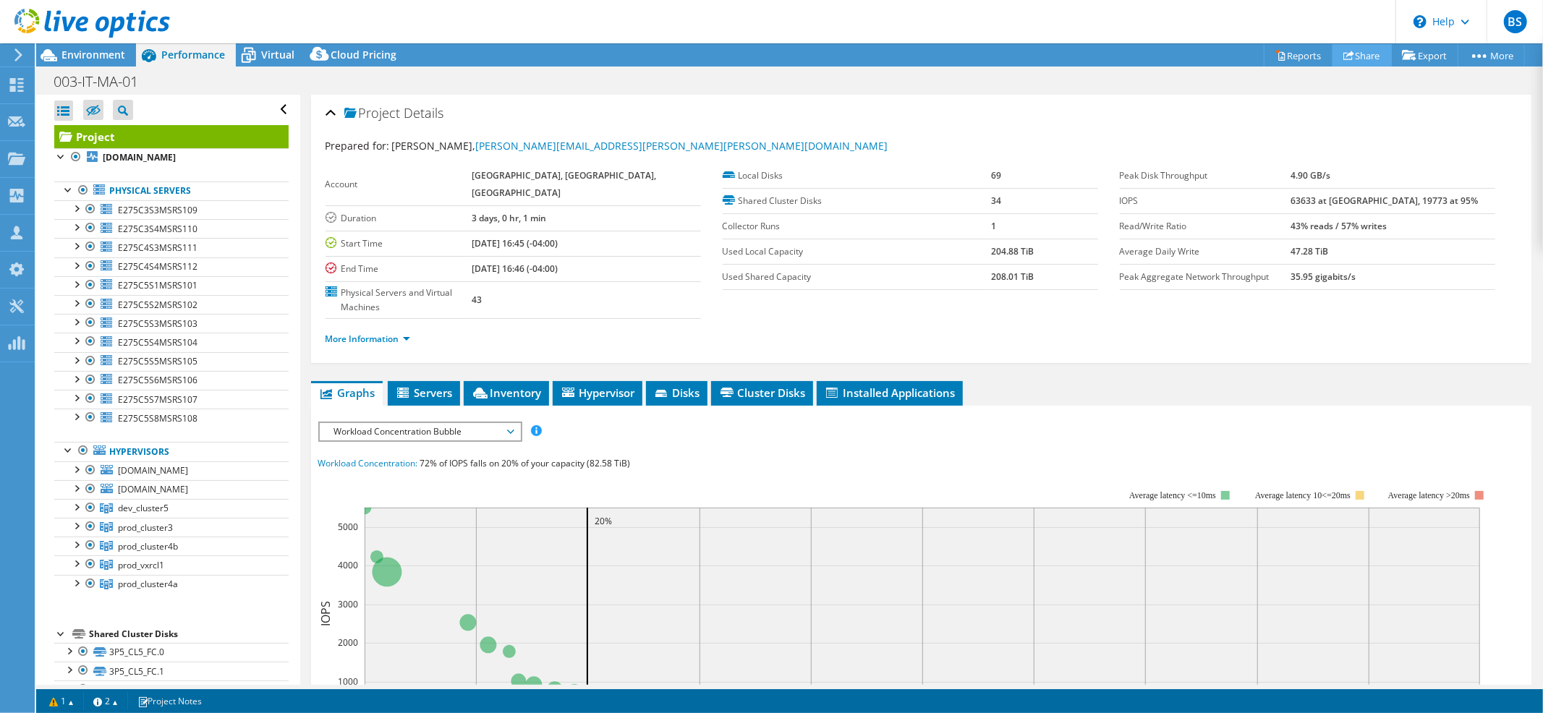
click at [1359, 54] on link "Share" at bounding box center [1361, 55] width 59 height 22
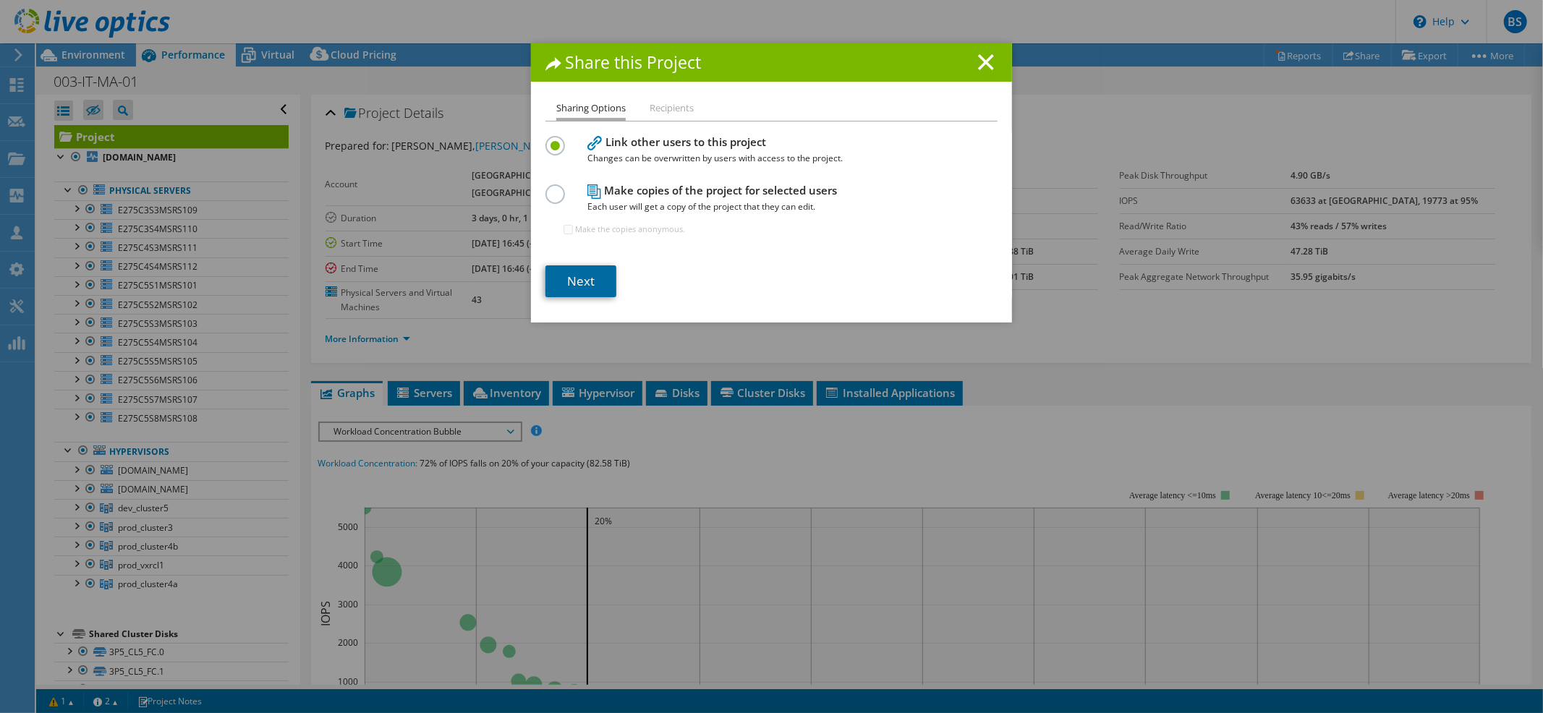
click at [572, 286] on link "Next" at bounding box center [580, 281] width 71 height 32
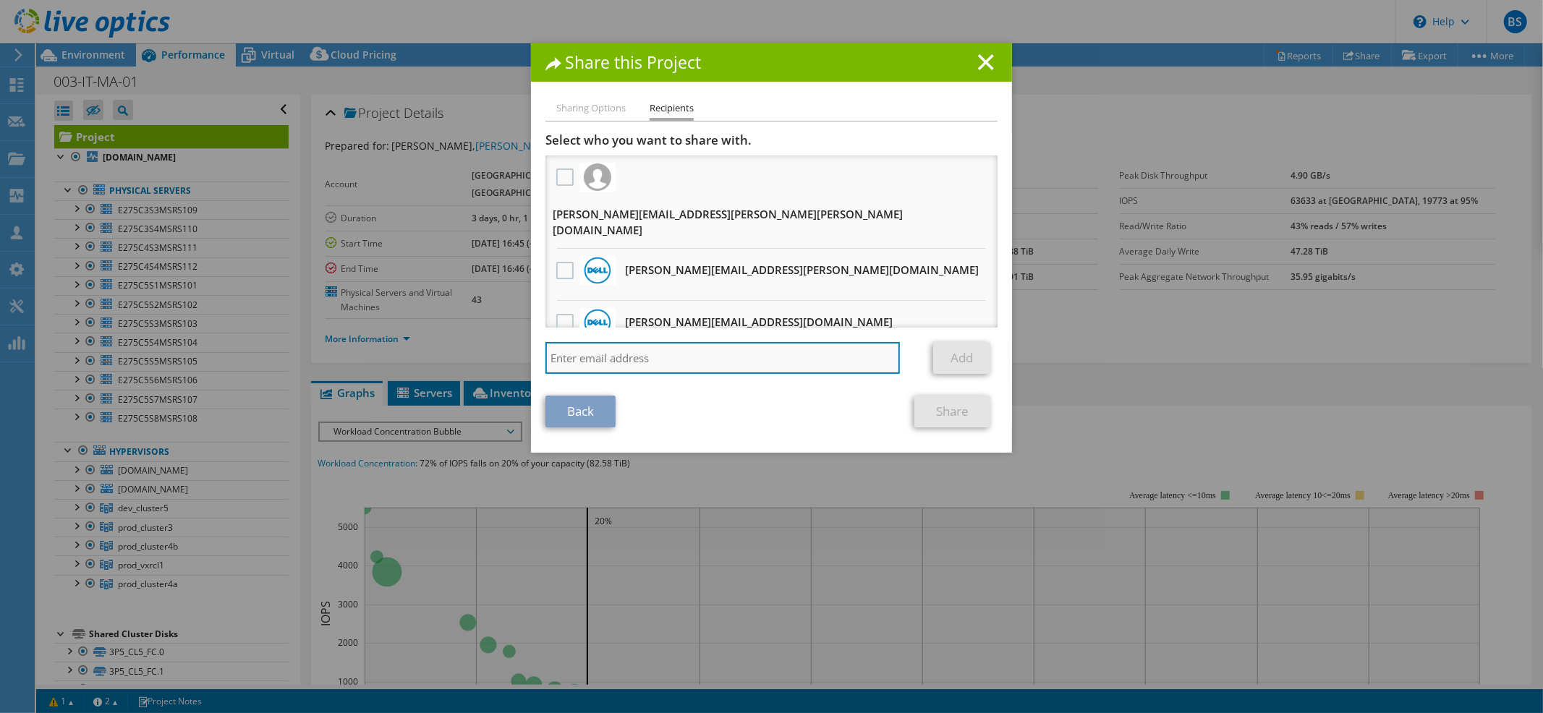
click at [634, 351] on input "search" at bounding box center [722, 358] width 354 height 32
type input "john.humphries@dell.com"
drag, startPoint x: 707, startPoint y: 353, endPoint x: 570, endPoint y: 362, distance: 137.0
click at [378, 342] on div "Share this Project Sharing Options Recipients Link other users to this project …" at bounding box center [771, 356] width 1543 height 626
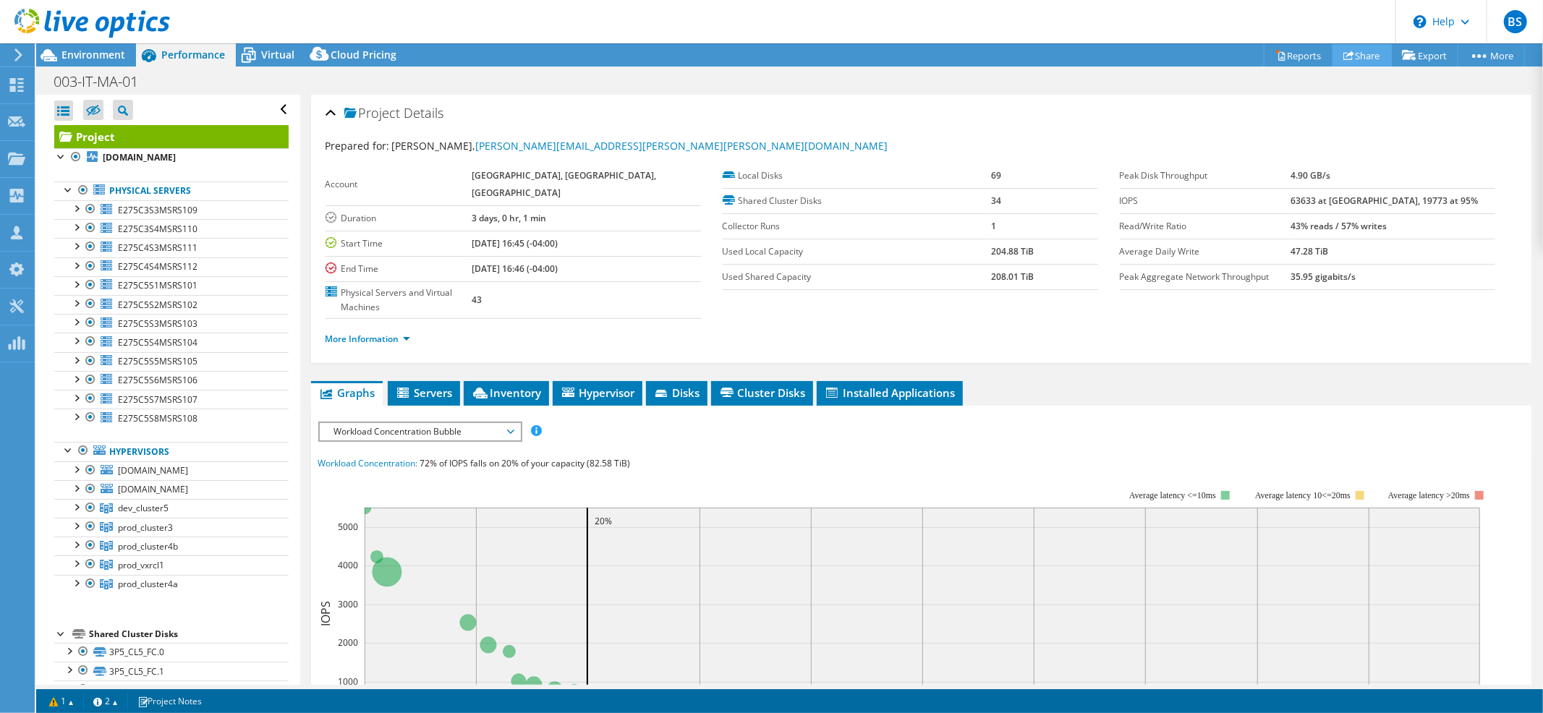
click at [1352, 55] on link "Share" at bounding box center [1361, 55] width 59 height 22
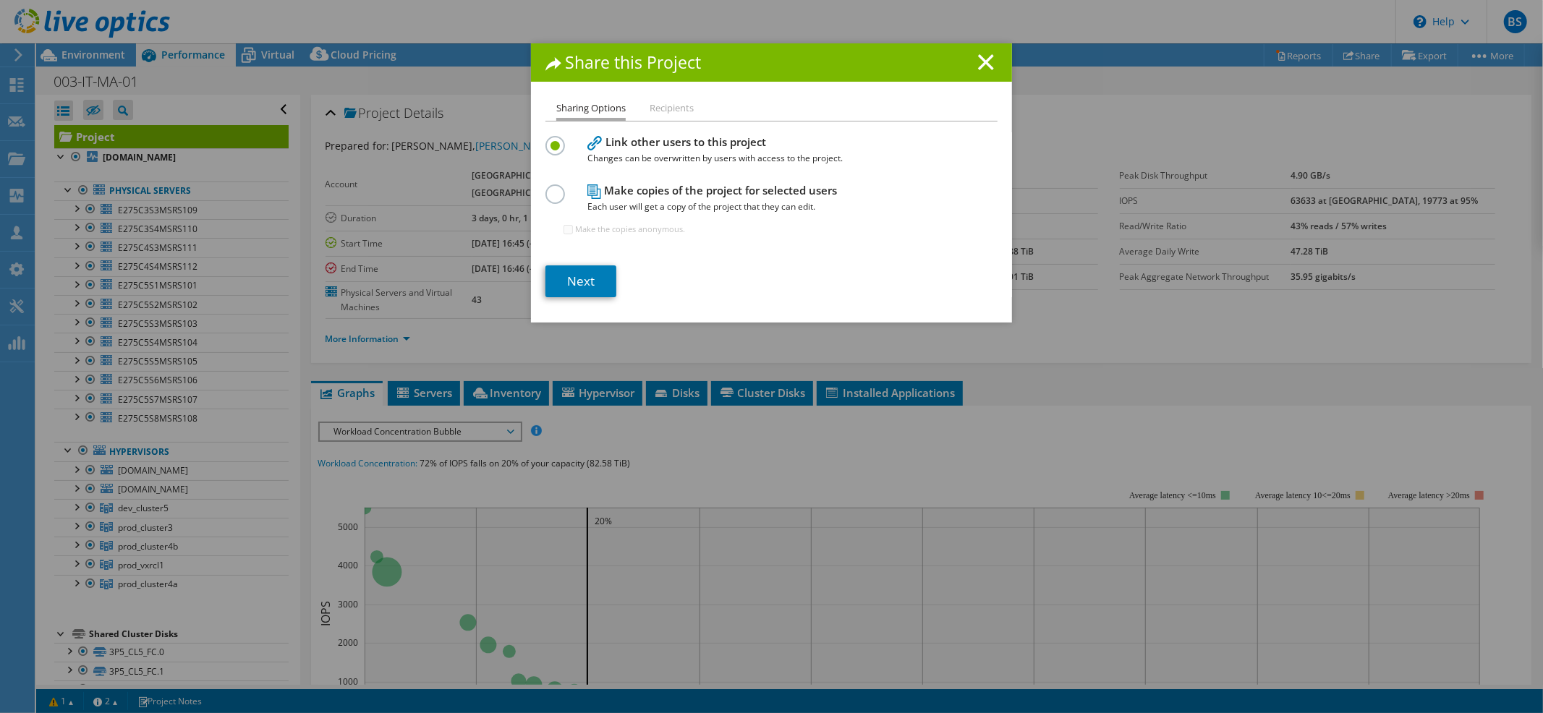
click at [599, 302] on div "Sharing Options Recipients Link other users to this project Changes can be over…" at bounding box center [771, 211] width 481 height 223
click at [593, 297] on div "Sharing Options Recipients Link other users to this project Changes can be over…" at bounding box center [771, 211] width 481 height 223
click at [591, 292] on link "Next" at bounding box center [580, 281] width 71 height 32
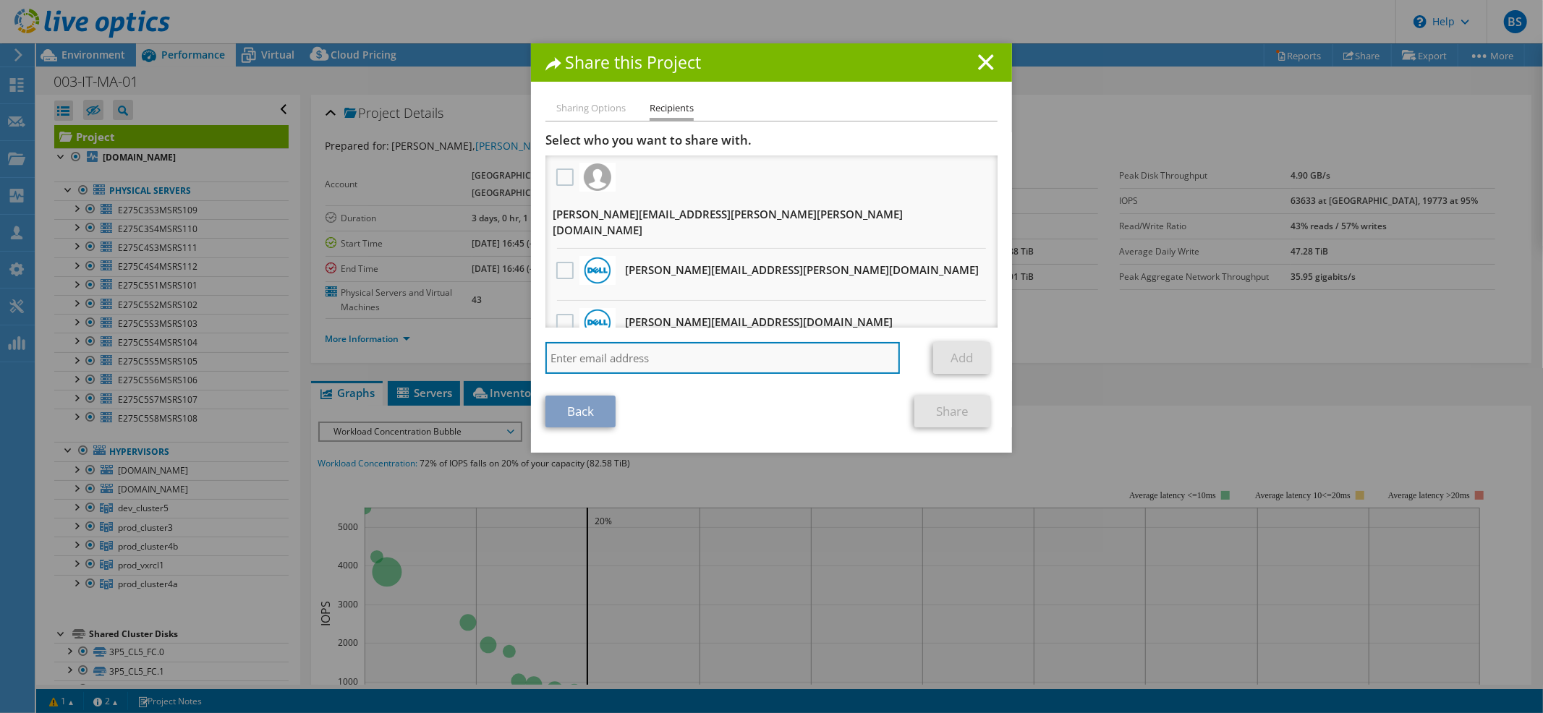
click at [602, 367] on input "search" at bounding box center [722, 358] width 354 height 32
paste input "Humphries, John <john.humphries@dell.com>"
type input "Humphries, John <john.humphries@dell.com>"
drag, startPoint x: 639, startPoint y: 358, endPoint x: 380, endPoint y: 331, distance: 260.3
click at [389, 333] on div "Share this Project Sharing Options Recipients Link other users to this project …" at bounding box center [771, 356] width 1543 height 626
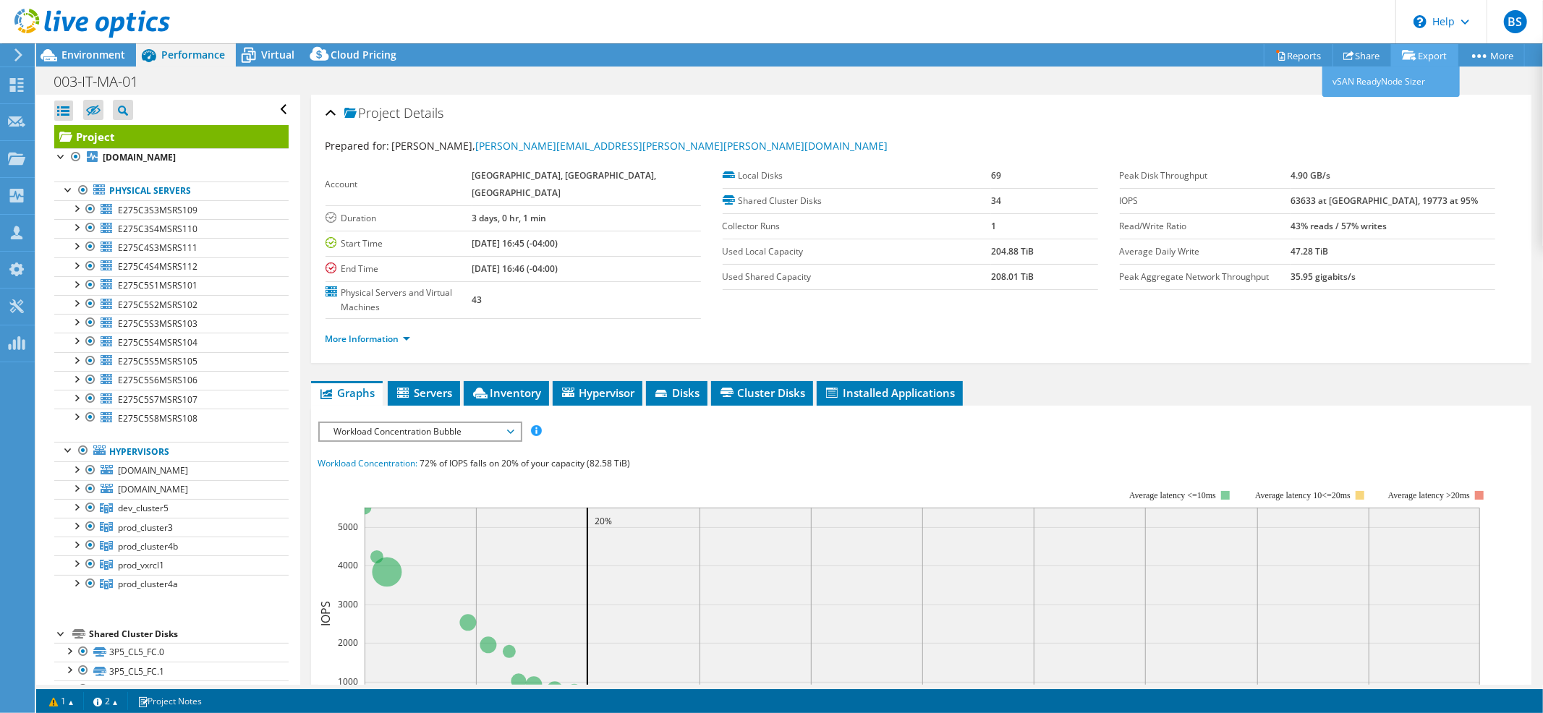
click at [1391, 54] on link "Export" at bounding box center [1424, 55] width 67 height 22
click at [1364, 52] on link "Share" at bounding box center [1361, 55] width 59 height 22
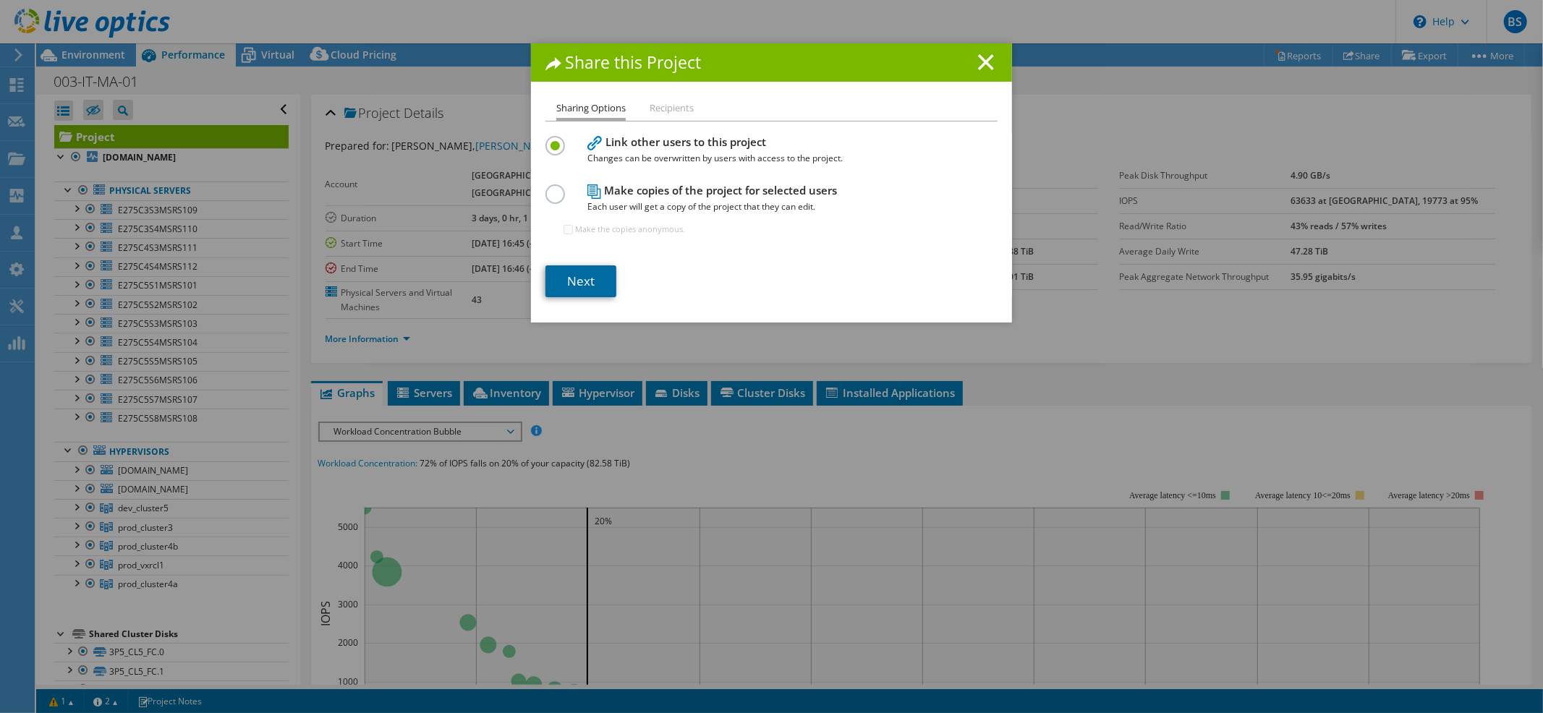
click at [571, 288] on link "Next" at bounding box center [580, 281] width 71 height 32
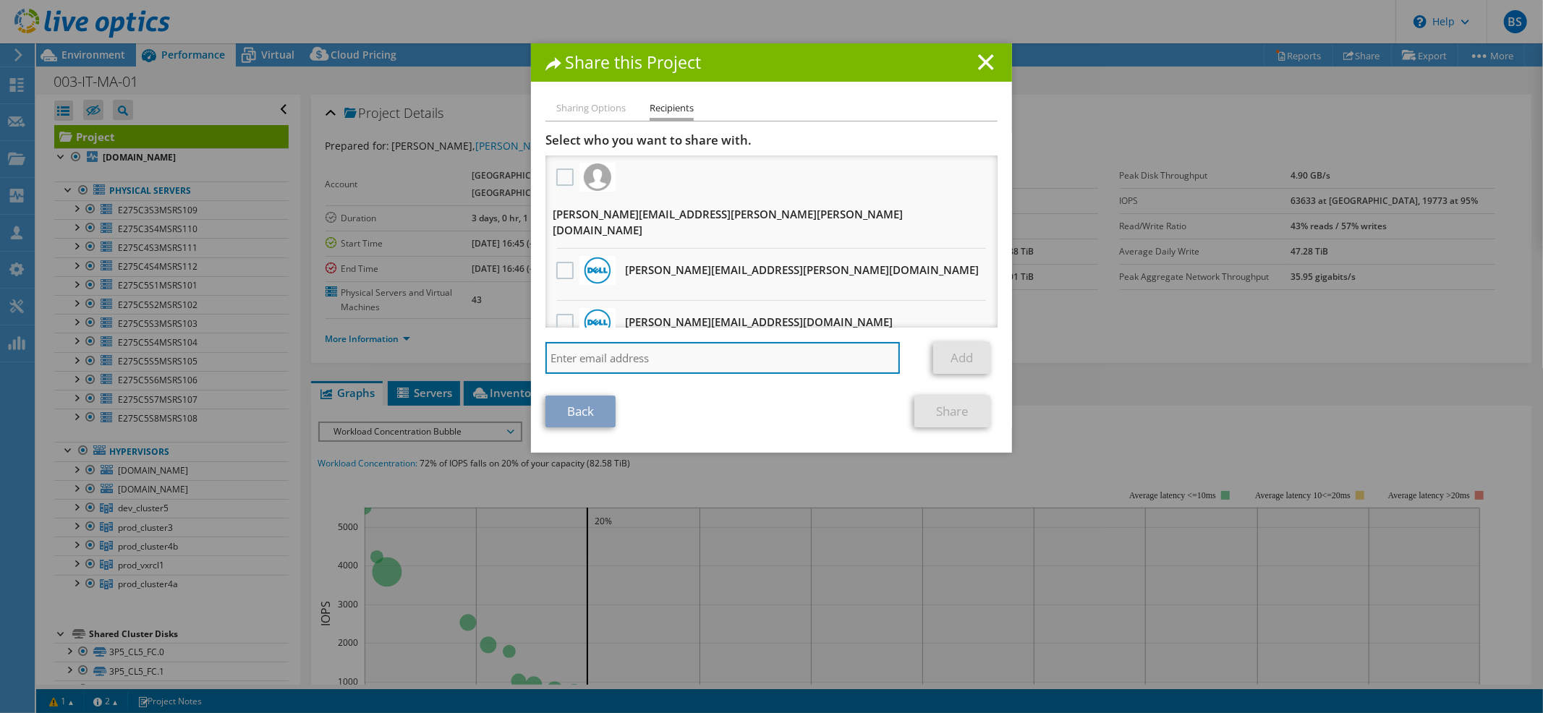
click at [585, 345] on input "search" at bounding box center [722, 358] width 354 height 32
paste input "Humphries, John <john.humphries@dell.com>"
type input "Humphries, John <john.humphries@dell.com>"
drag, startPoint x: 634, startPoint y: 360, endPoint x: 474, endPoint y: 354, distance: 160.7
click at [474, 354] on div "Share this Project Sharing Options Recipients Link other users to this project …" at bounding box center [771, 356] width 1543 height 626
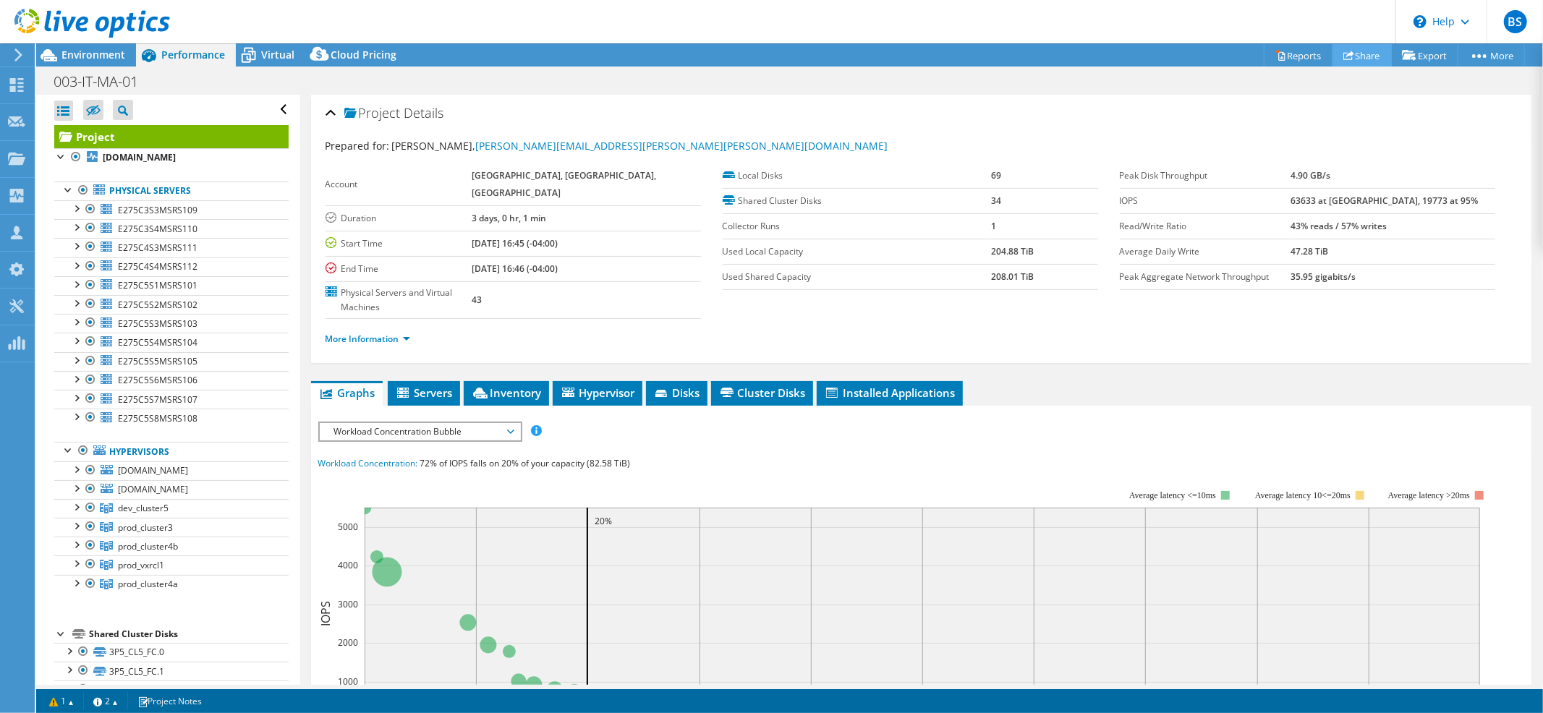
click at [1363, 57] on link "Share" at bounding box center [1361, 55] width 59 height 22
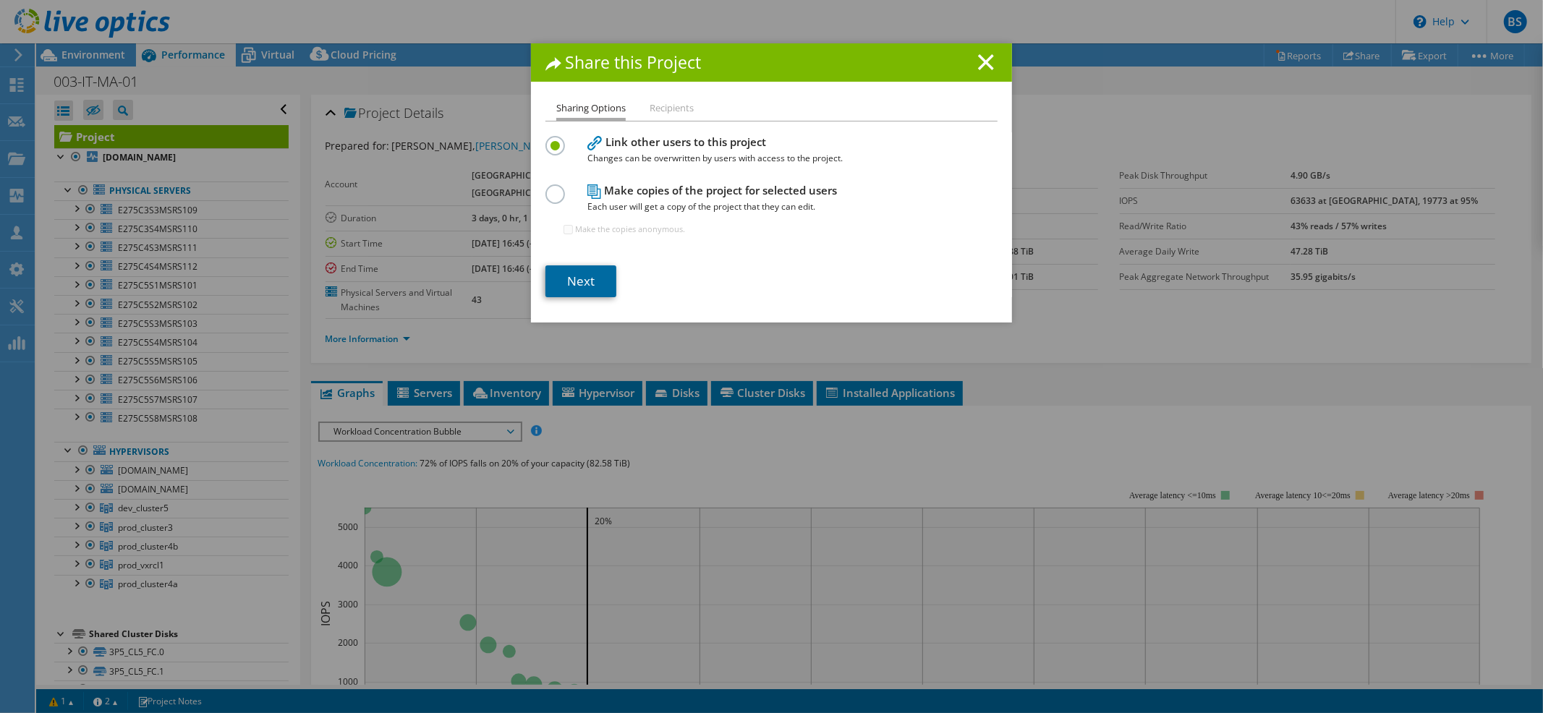
click at [597, 275] on link "Next" at bounding box center [580, 281] width 71 height 32
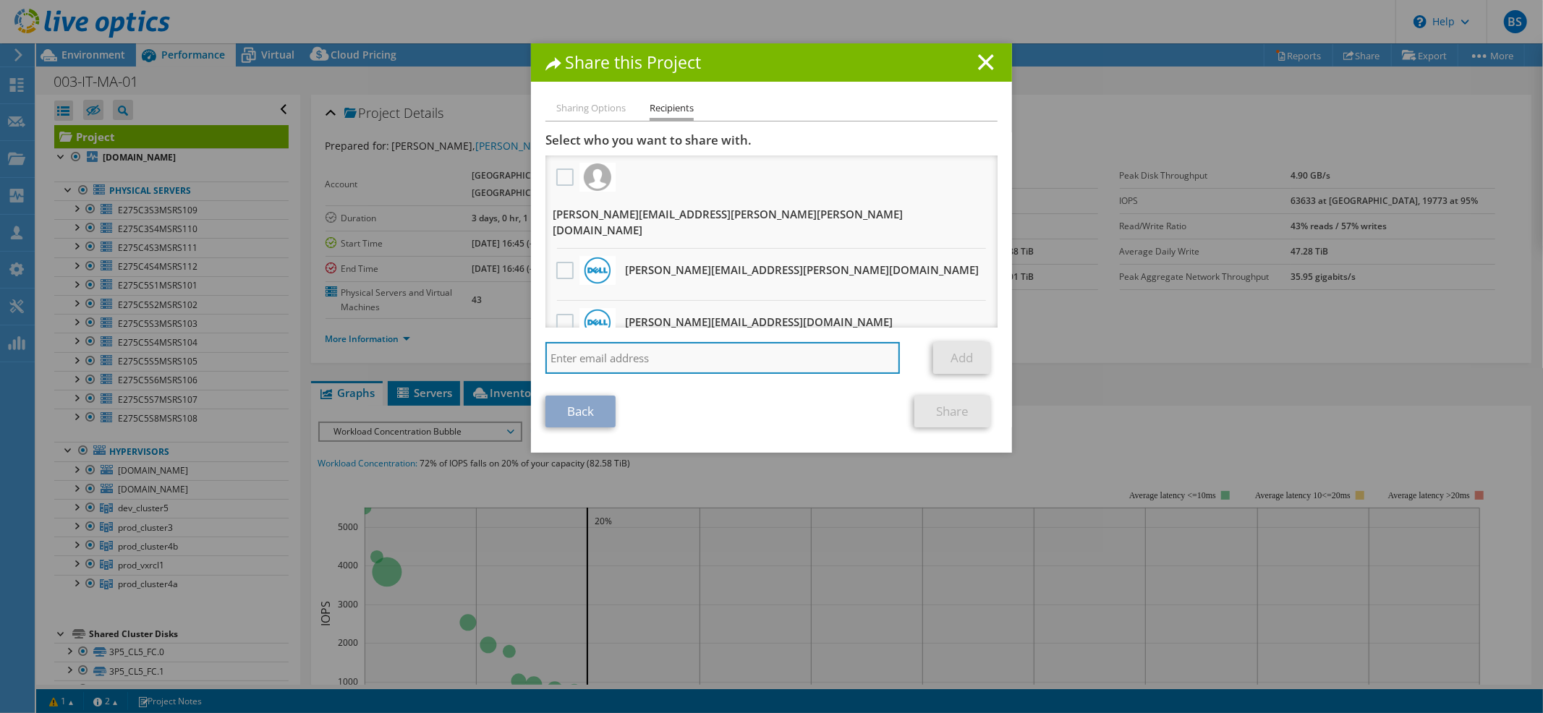
click at [674, 344] on input "search" at bounding box center [722, 358] width 354 height 32
paste input "Humphries, John <john.humphries@dell.com>"
type input "john.humphries@dell.com"
click at [953, 365] on link "Add" at bounding box center [961, 358] width 57 height 32
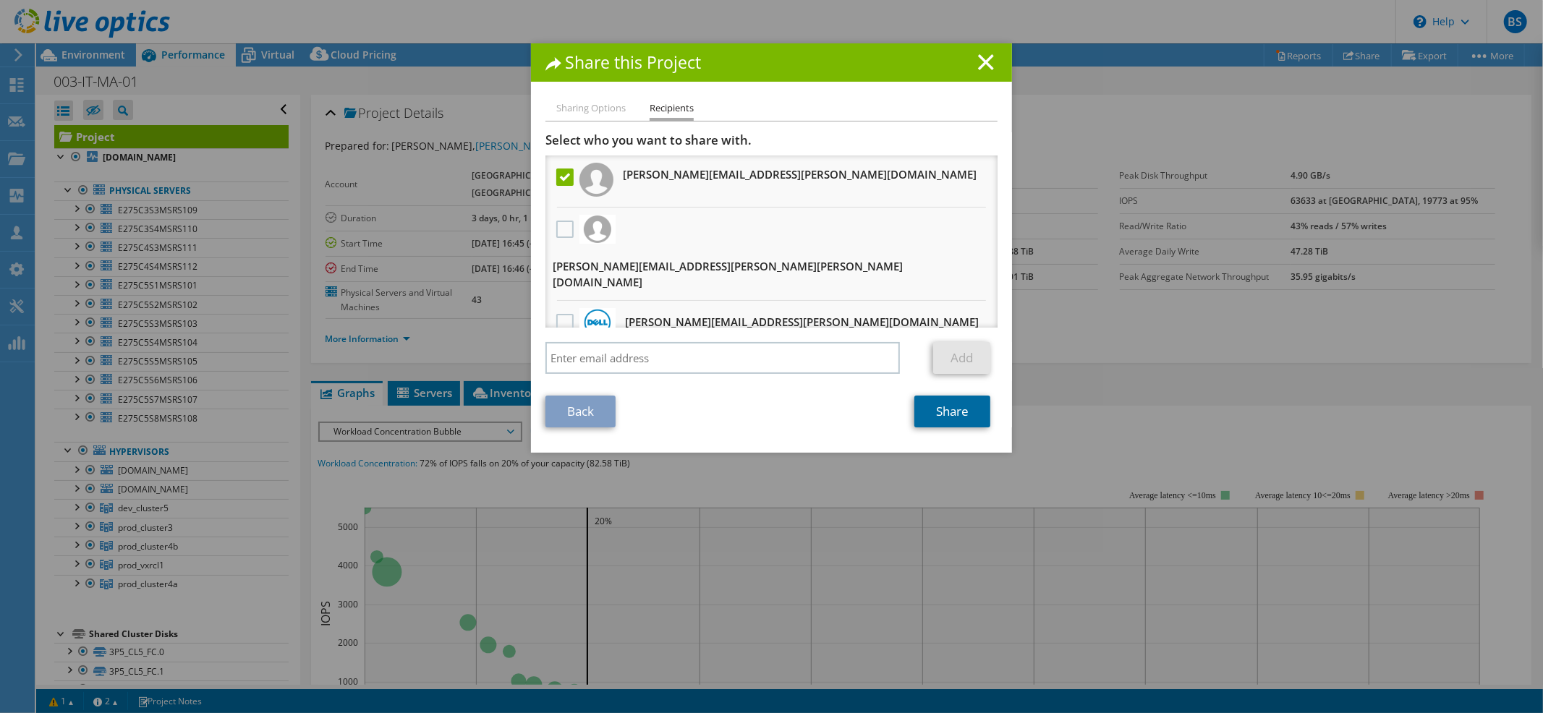
click at [953, 411] on link "Share" at bounding box center [952, 412] width 76 height 32
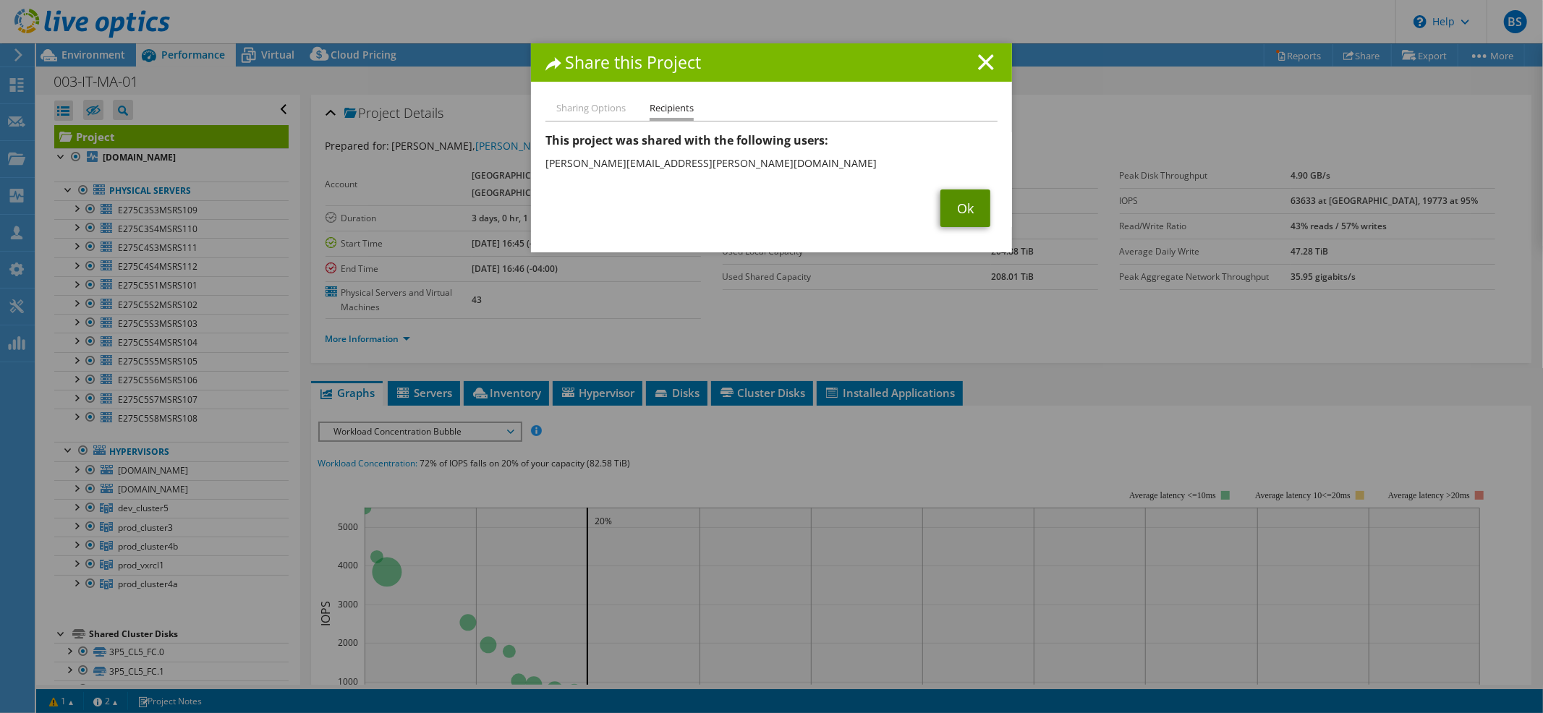
click at [940, 204] on link "Ok" at bounding box center [965, 208] width 50 height 38
